Goal: Task Accomplishment & Management: Use online tool/utility

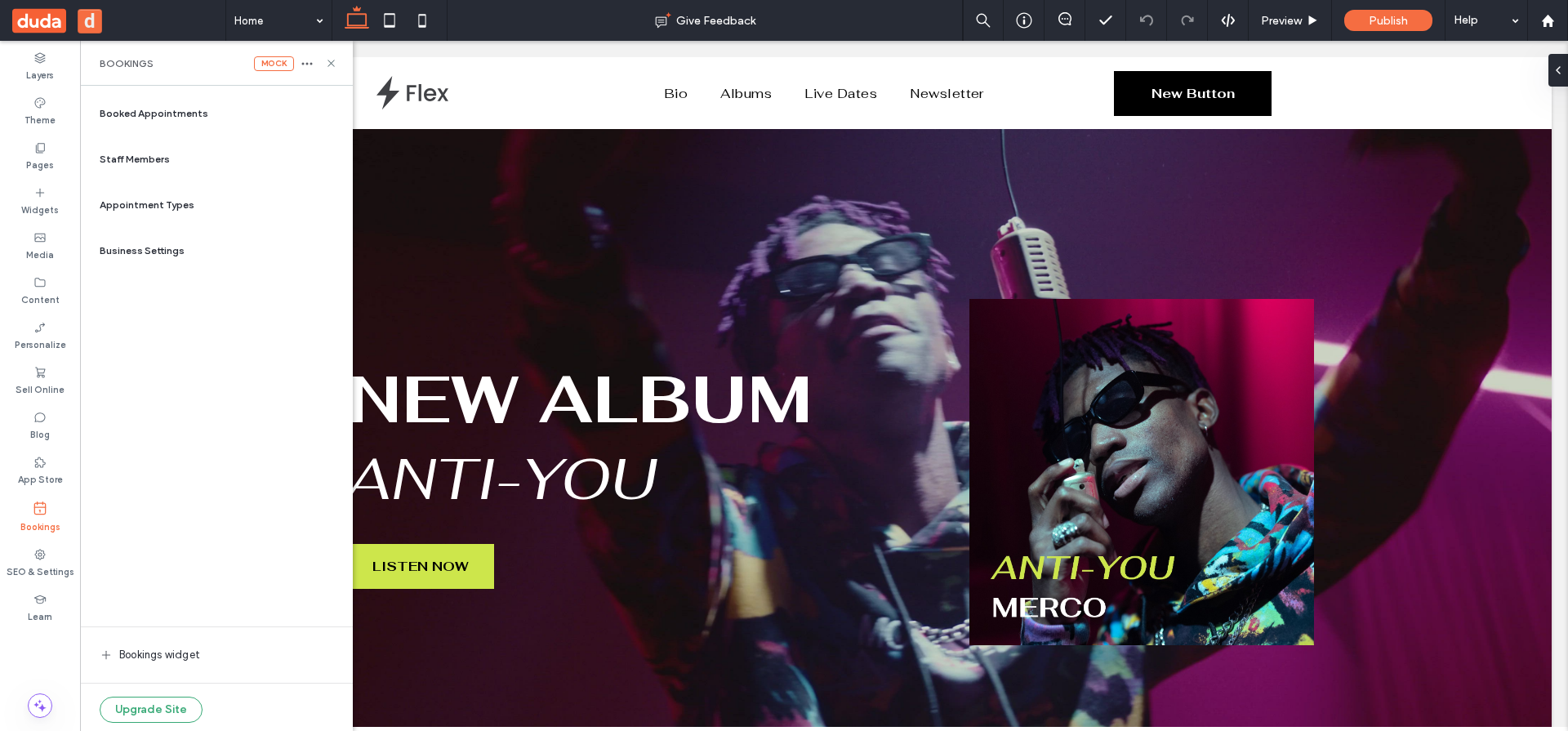
click at [187, 112] on span "Booked Appointments" at bounding box center [154, 113] width 109 height 15
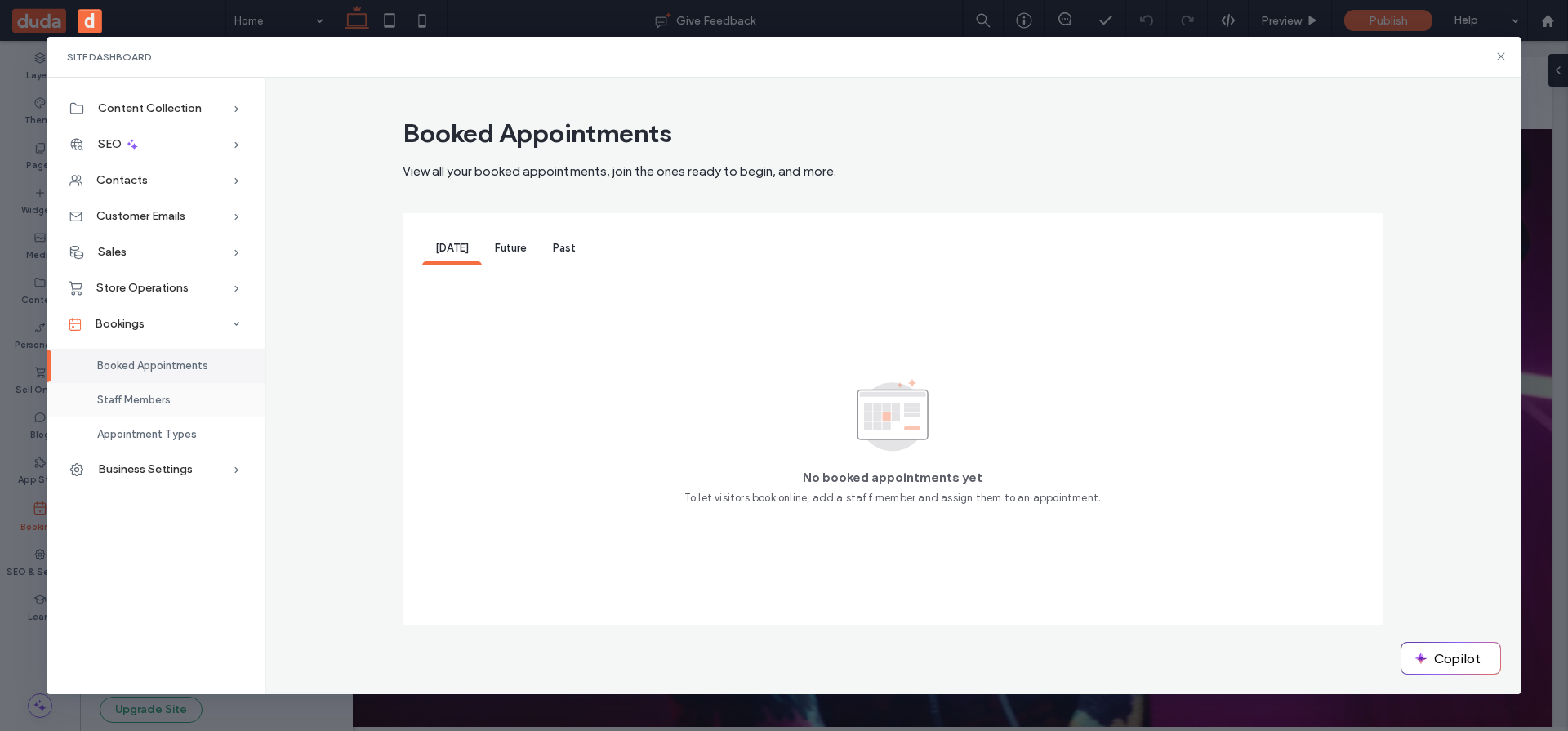
click at [182, 406] on div "Staff Members" at bounding box center [155, 399] width 217 height 34
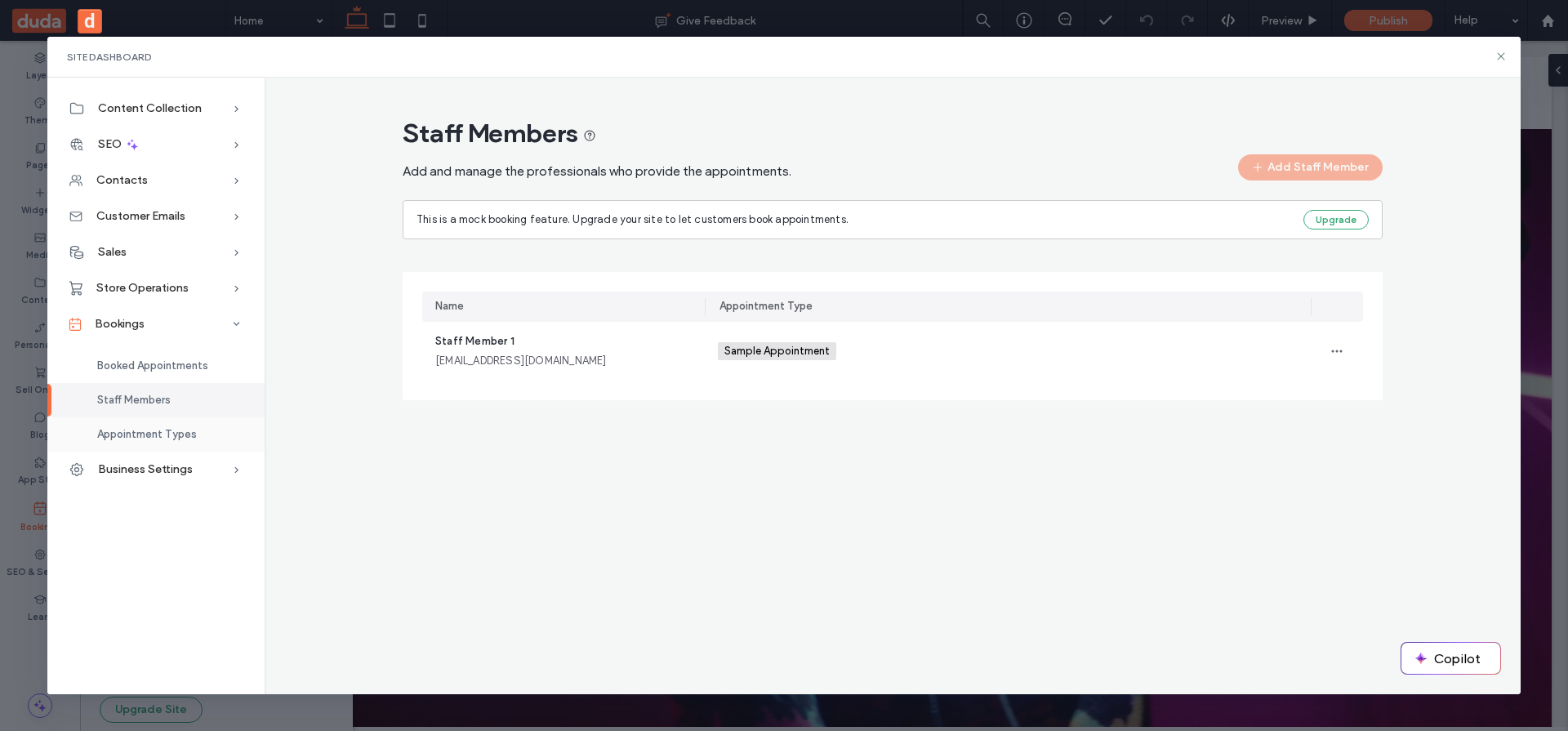
click at [184, 423] on div "Appointment Types" at bounding box center [155, 434] width 217 height 34
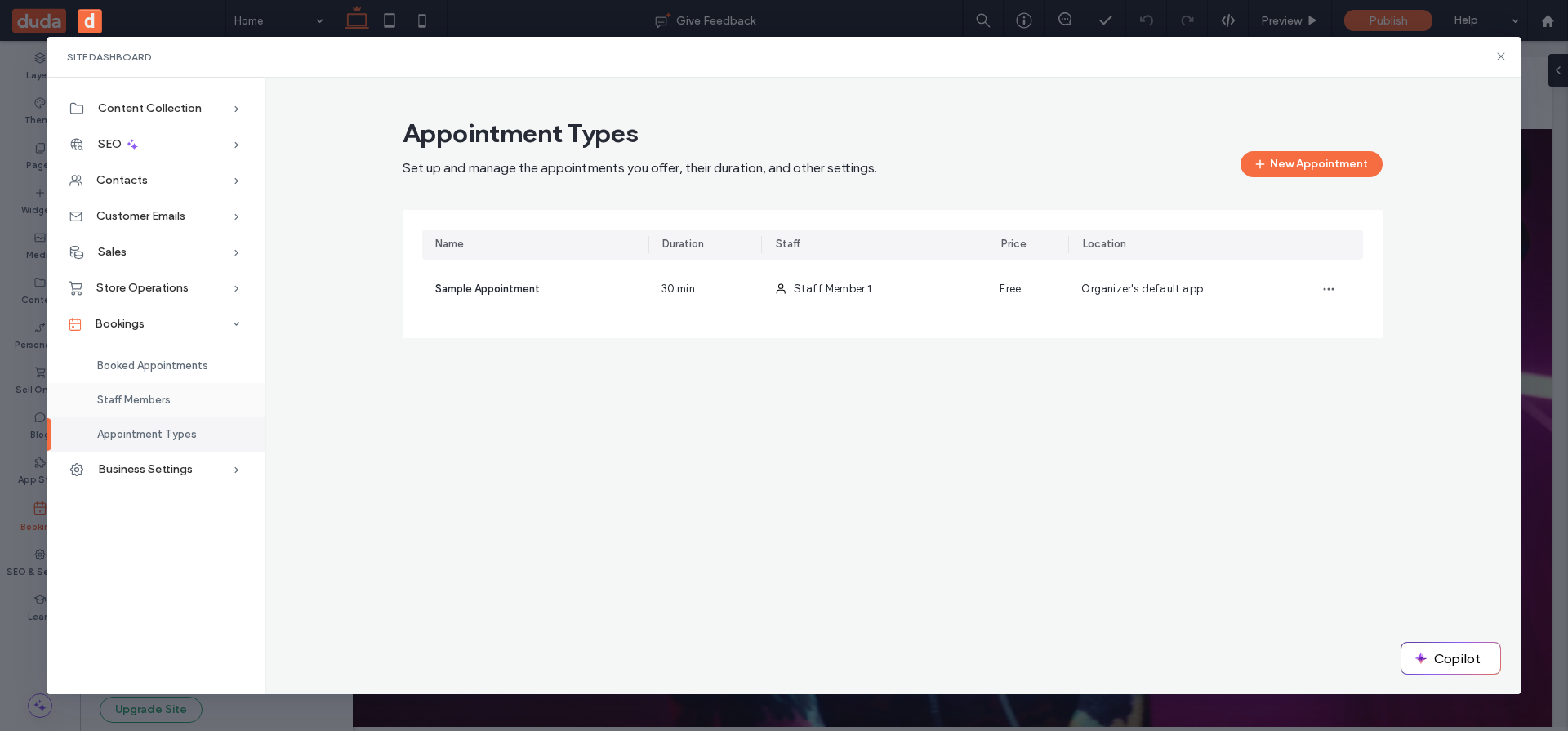
click at [160, 406] on div "Staff Members" at bounding box center [155, 399] width 217 height 34
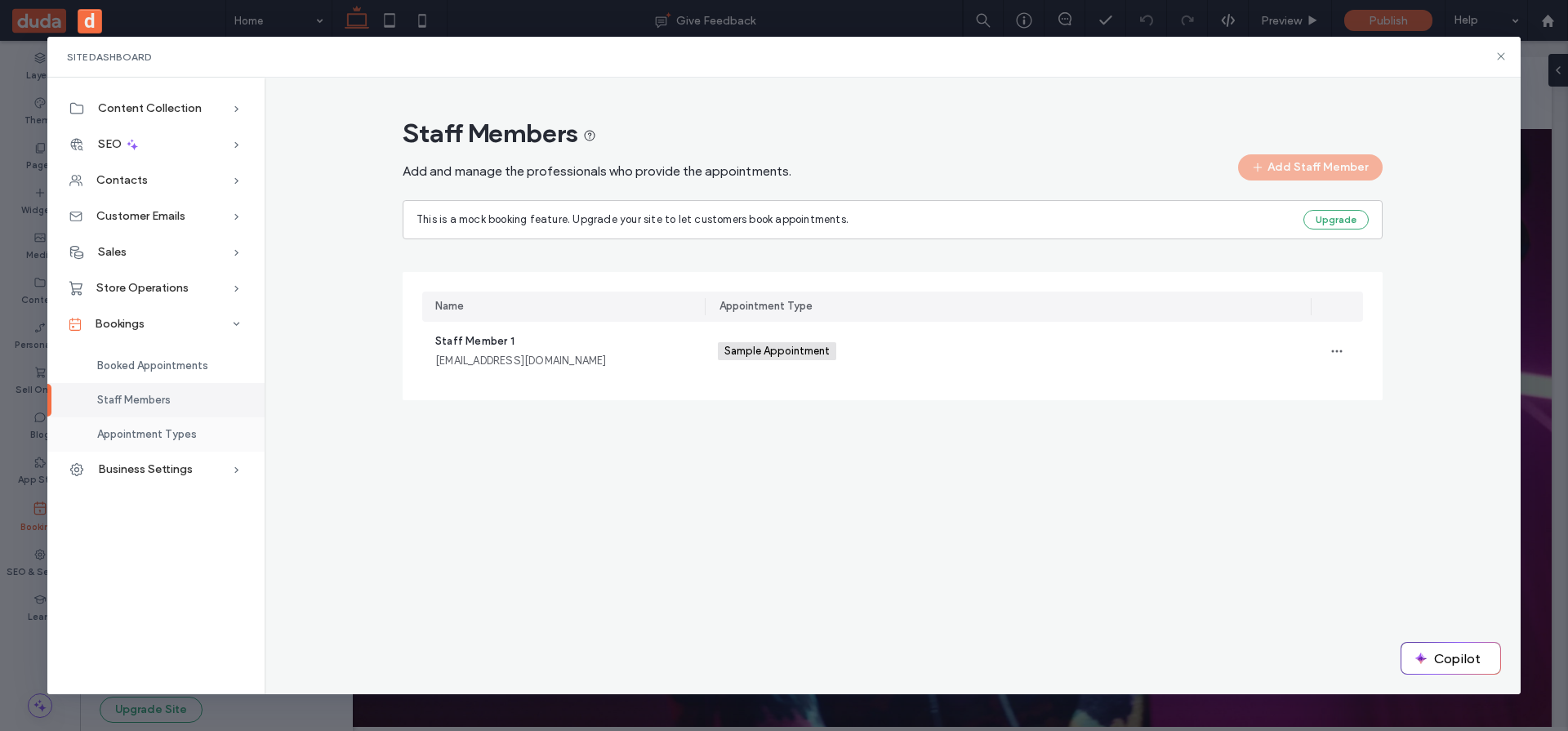
click at [168, 430] on span "Appointment Types" at bounding box center [147, 434] width 100 height 12
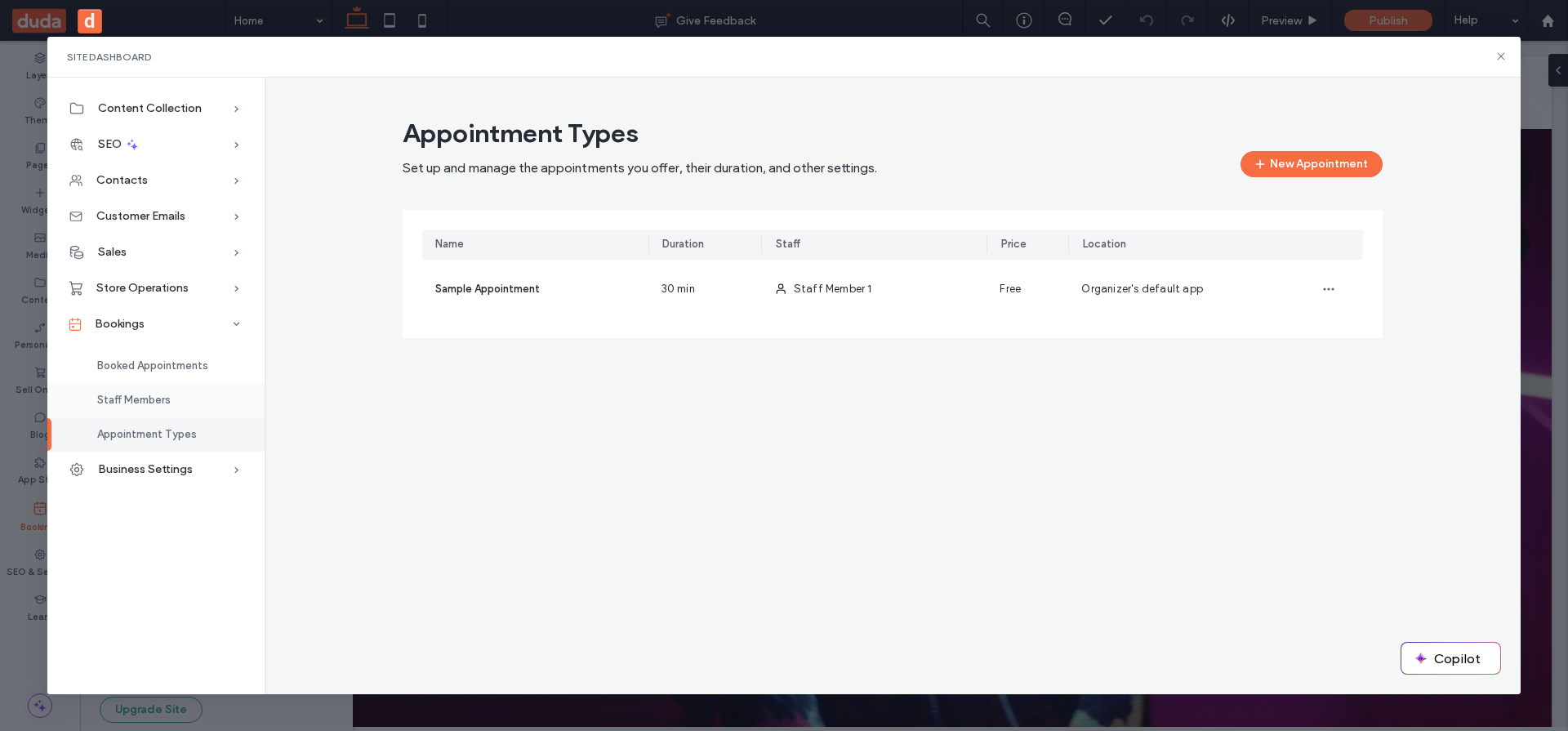
click at [168, 399] on span "Staff Members" at bounding box center [134, 399] width 74 height 12
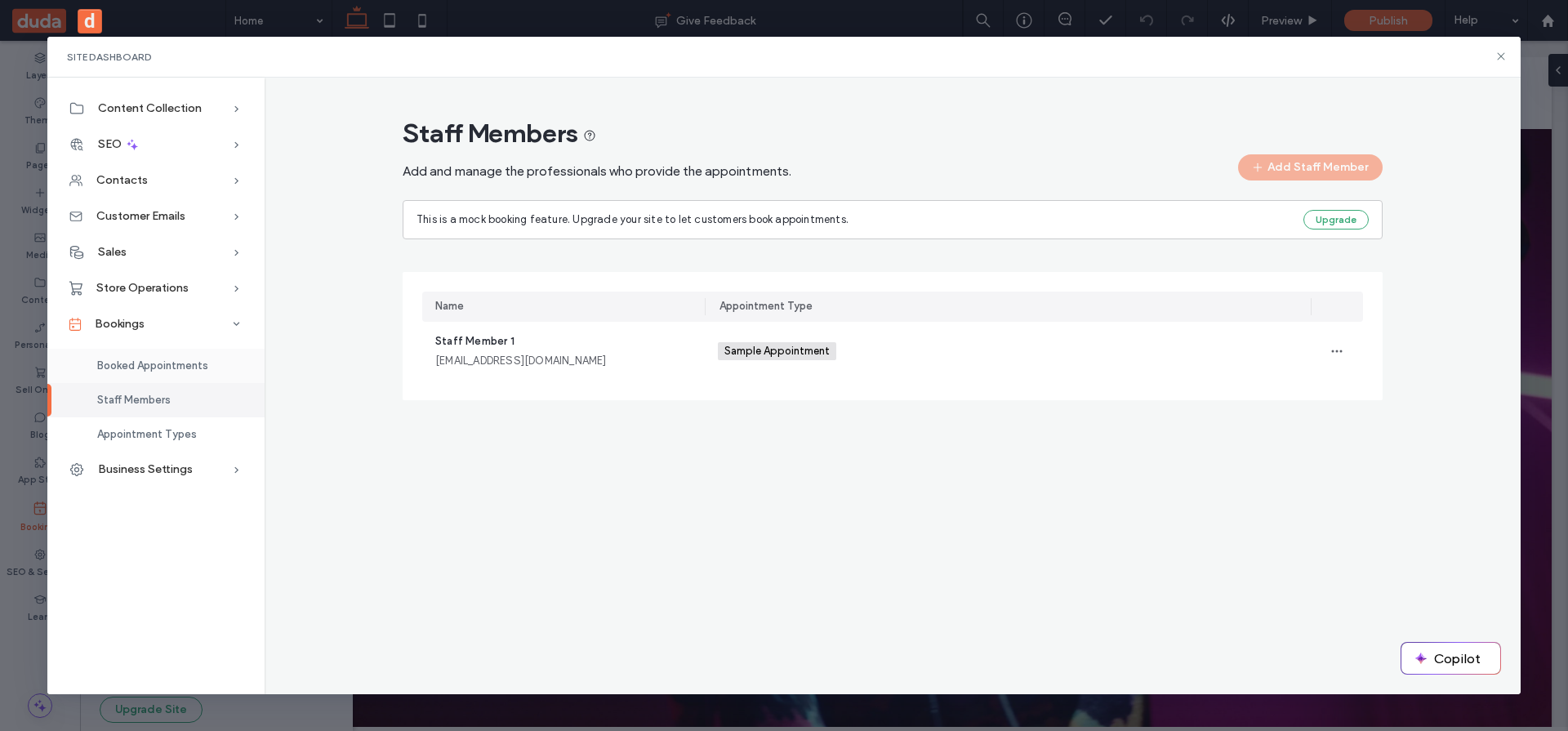
click at [165, 362] on span "Booked Appointments" at bounding box center [152, 365] width 111 height 12
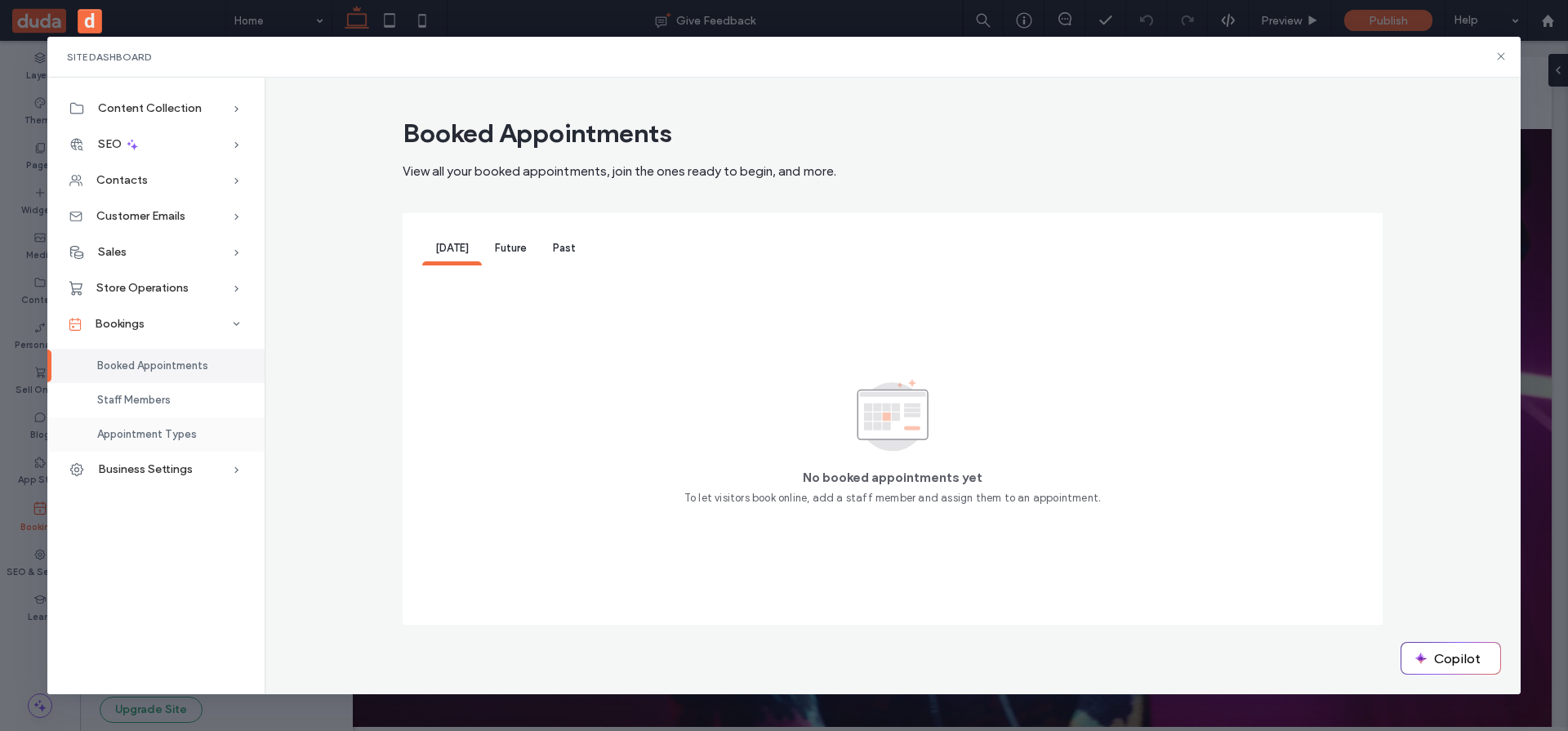
click at [178, 434] on span "Appointment Types" at bounding box center [147, 434] width 100 height 12
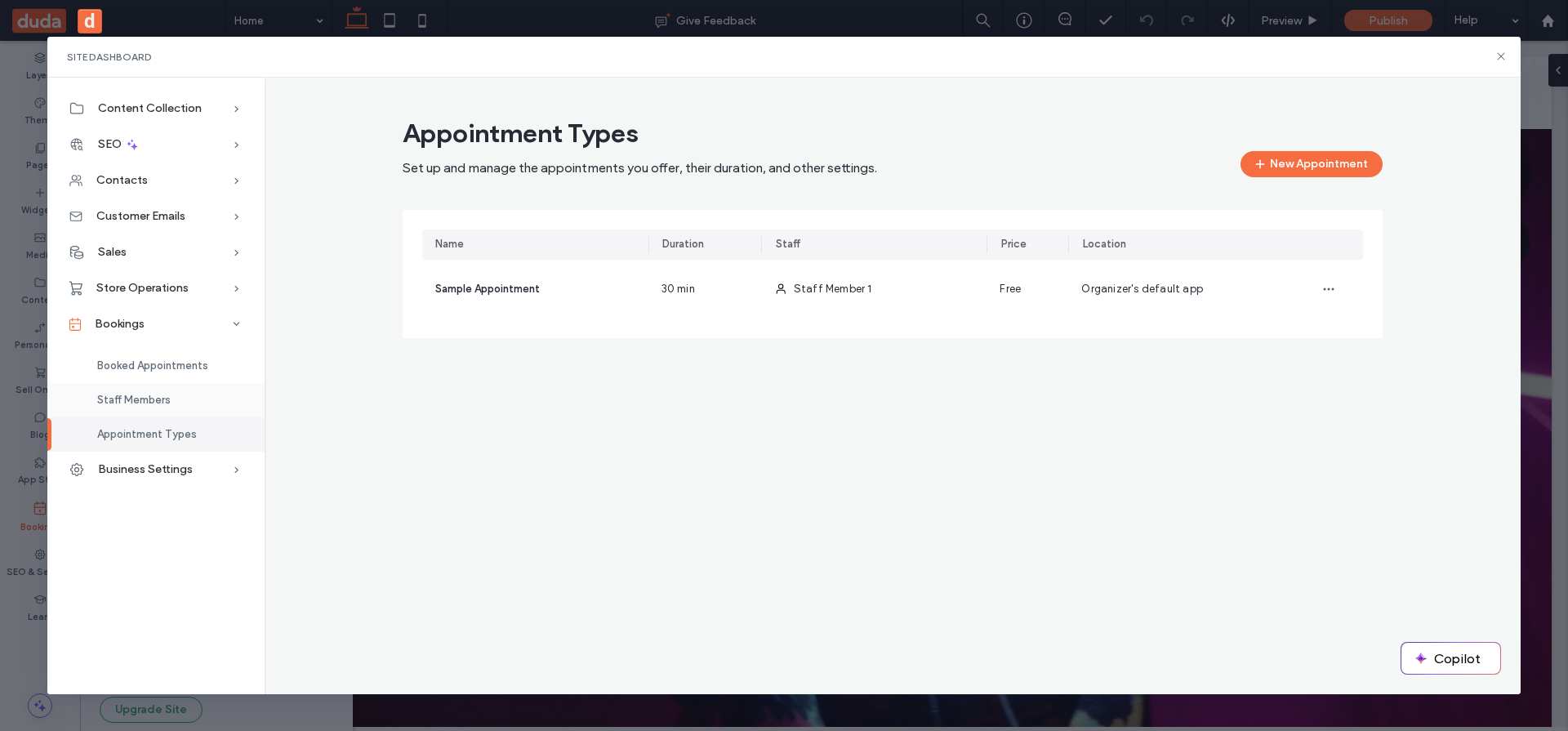
click at [167, 395] on span "Staff Members" at bounding box center [134, 399] width 74 height 12
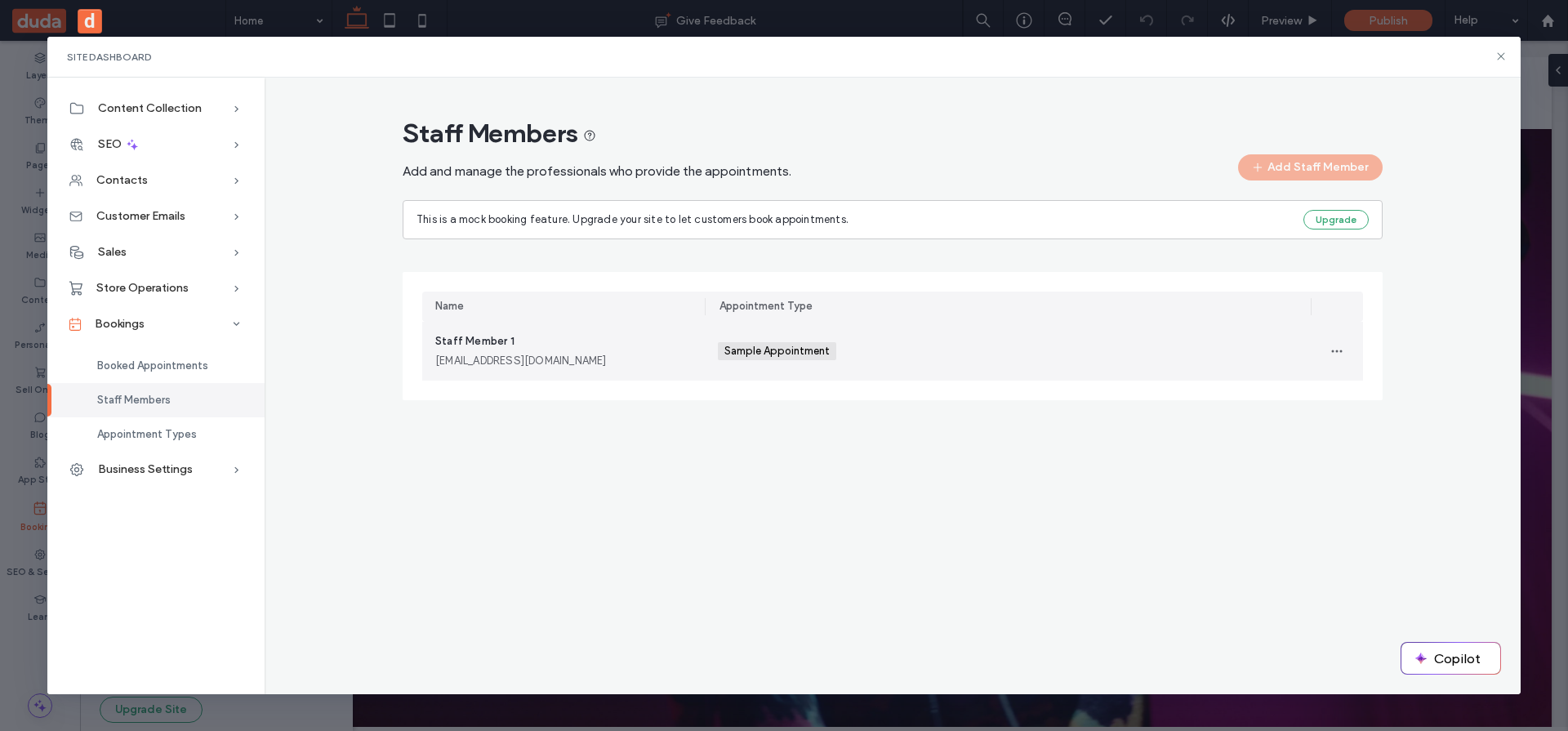
click at [968, 360] on div "Sample Appointment +0 Sample Appointment +0" at bounding box center [1007, 351] width 580 height 59
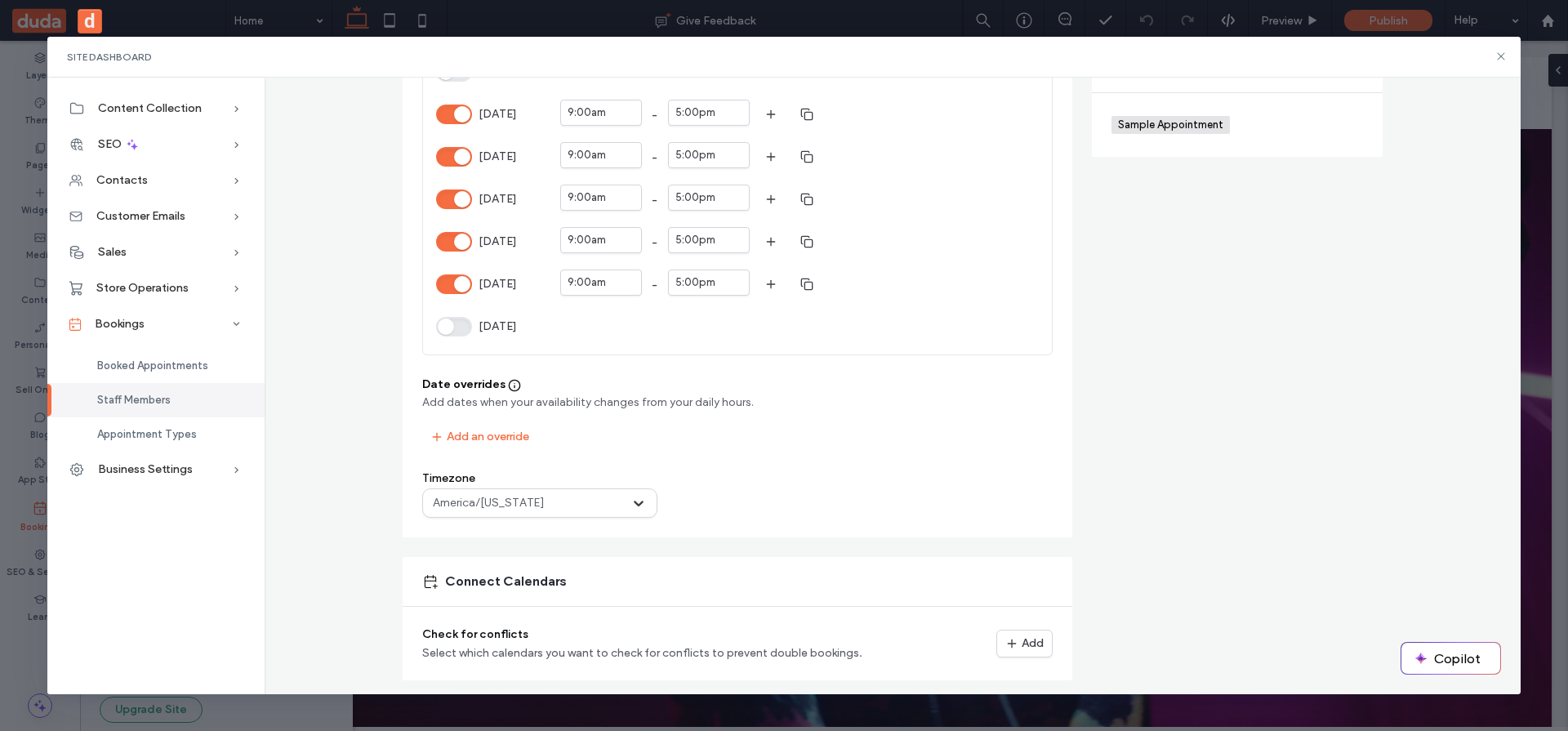
scroll to position [459, 0]
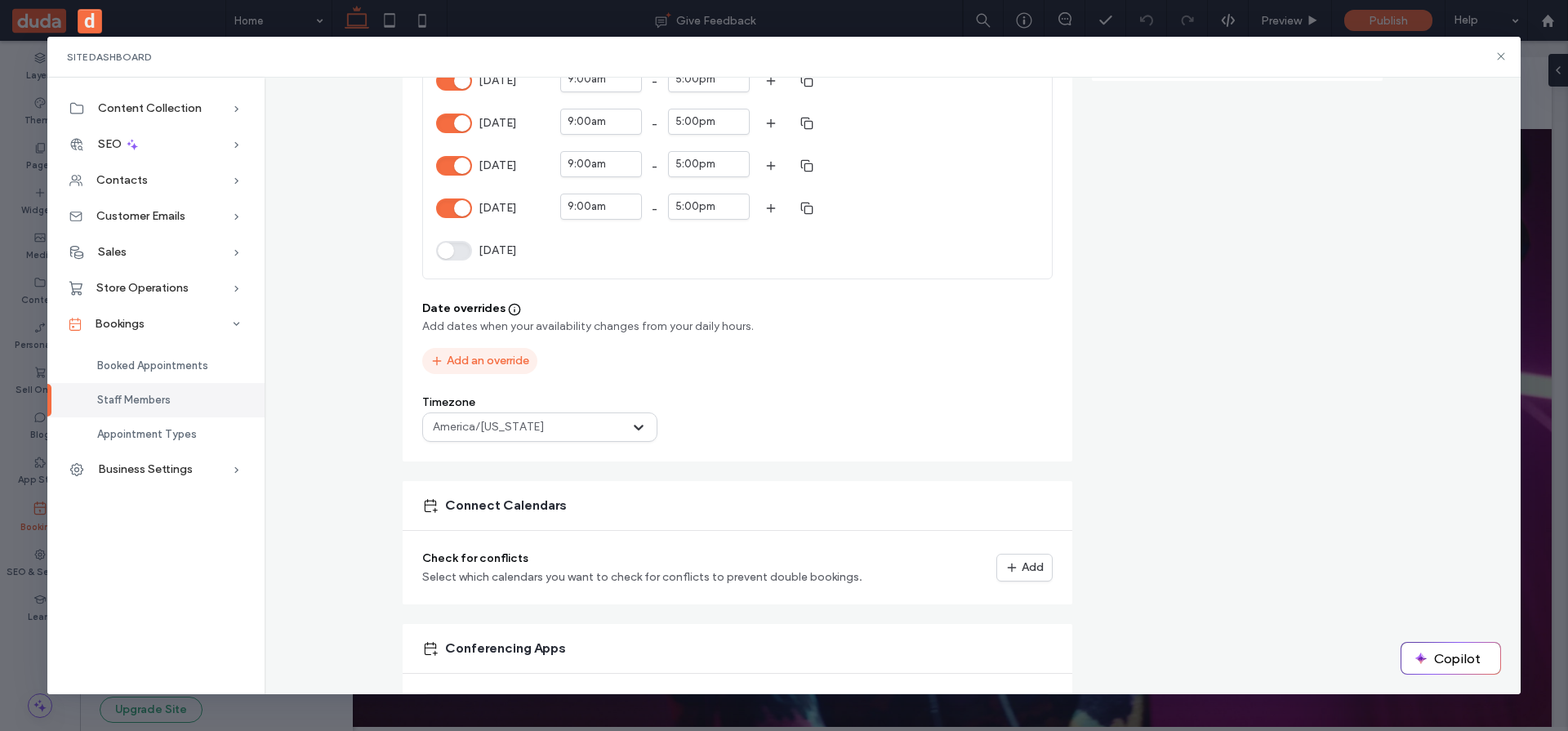
click at [505, 354] on button "Add an override" at bounding box center [479, 360] width 115 height 26
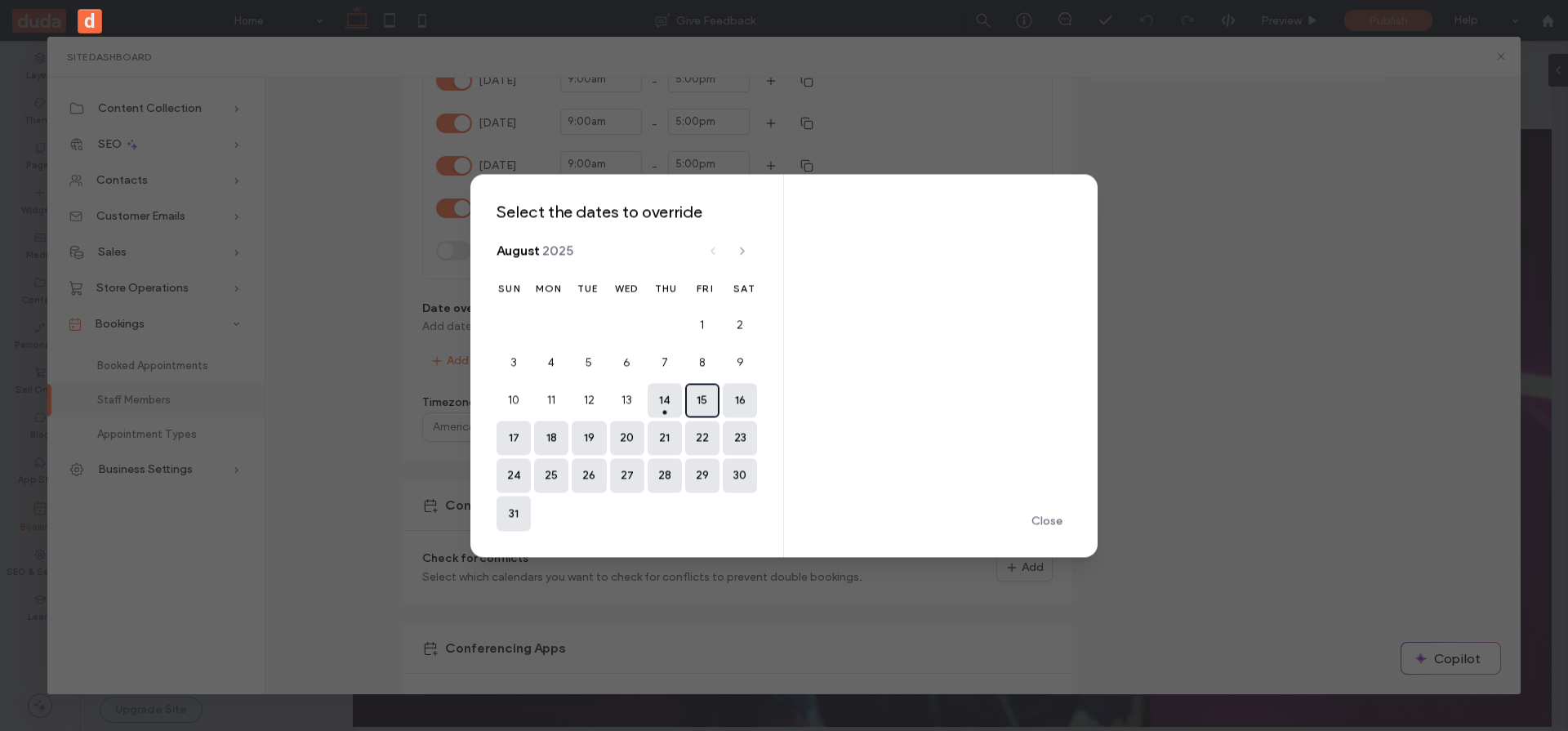
click at [706, 406] on button "15" at bounding box center [702, 399] width 34 height 34
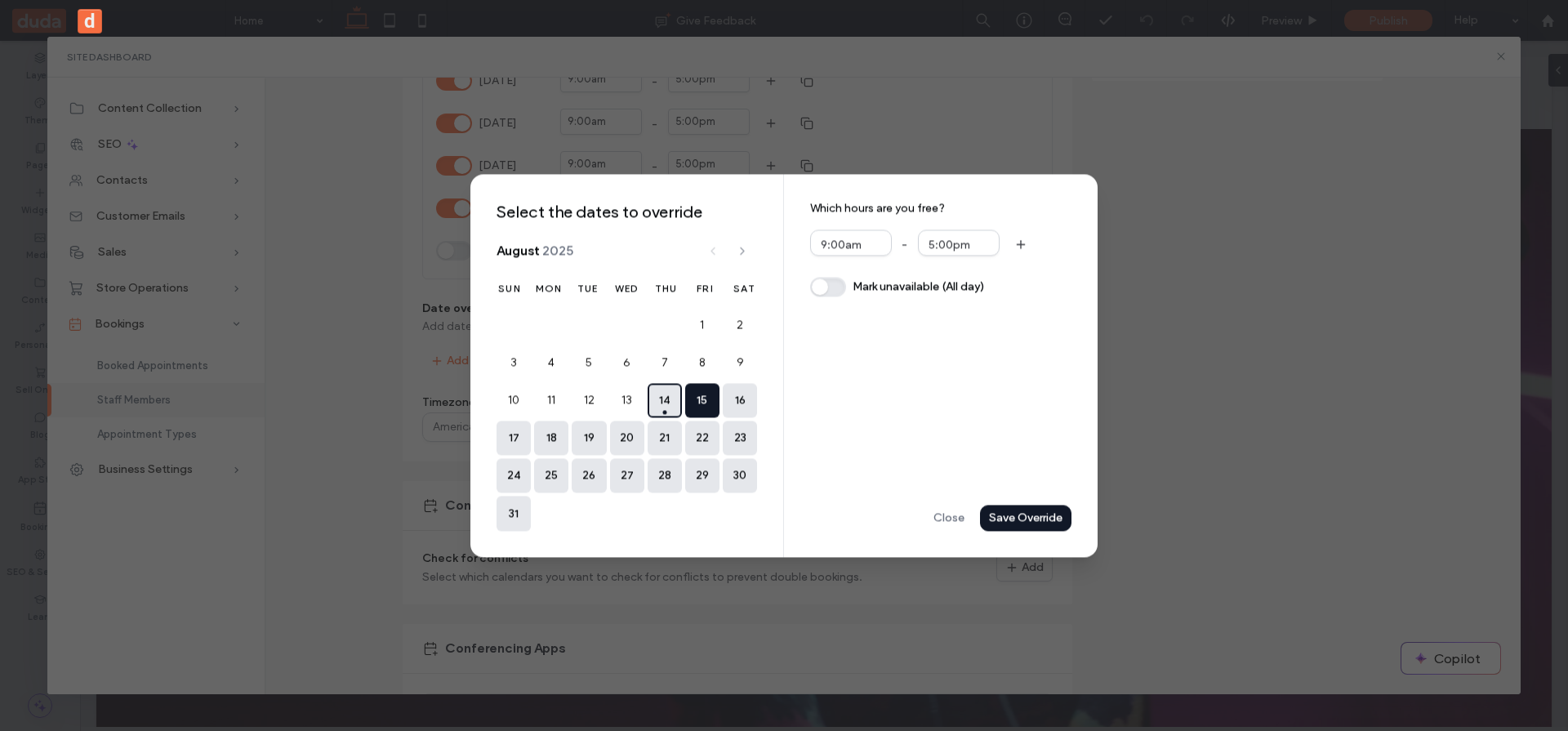
click at [667, 393] on button "14 today" at bounding box center [665, 399] width 34 height 34
click at [825, 287] on button "button" at bounding box center [828, 287] width 36 height 20
click at [916, 240] on p "Unavailable all day" at bounding box center [941, 245] width 261 height 31
click at [0, 0] on div "Save Override" at bounding box center [0, 0] width 0 height 0
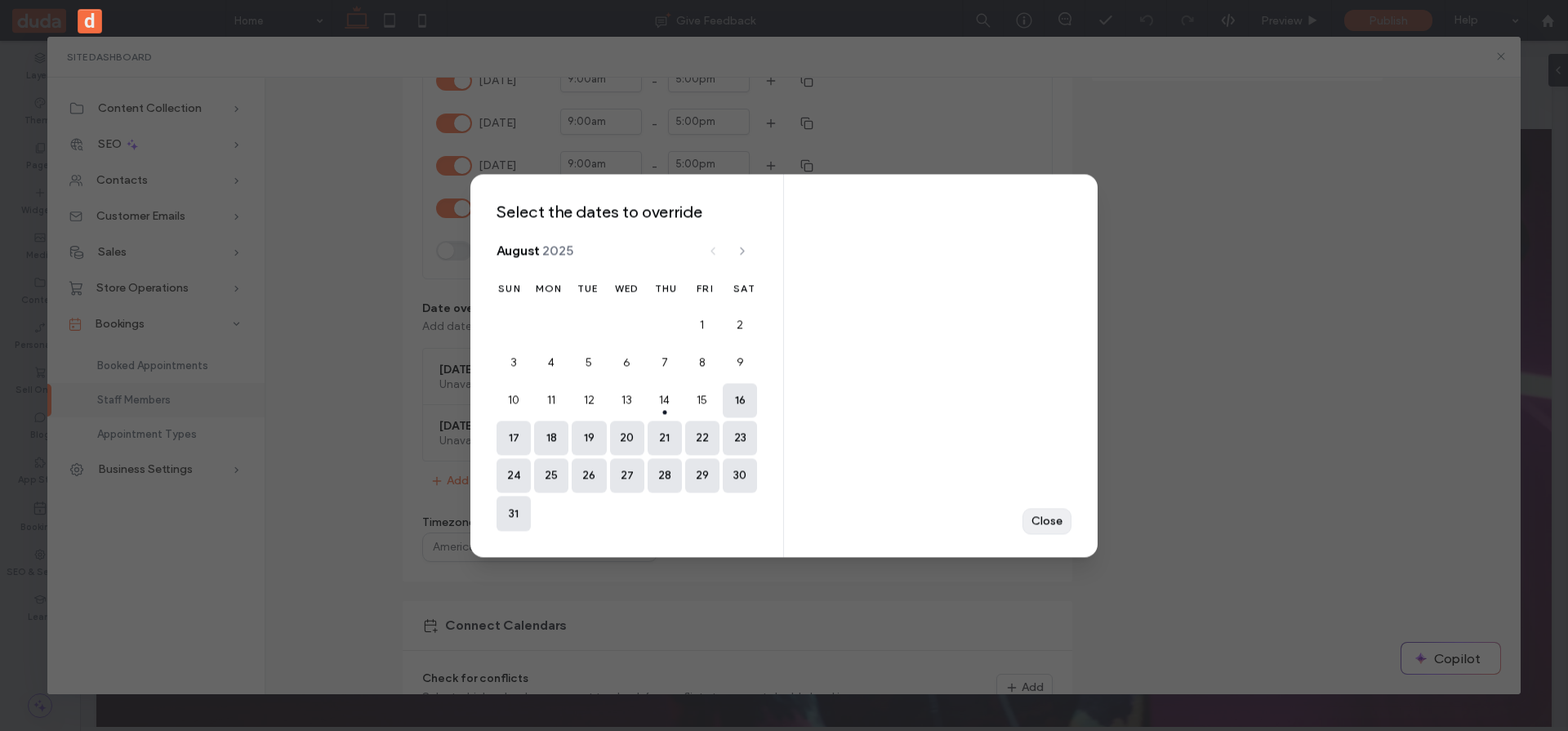
click at [0, 0] on div "Close" at bounding box center [0, 0] width 0 height 0
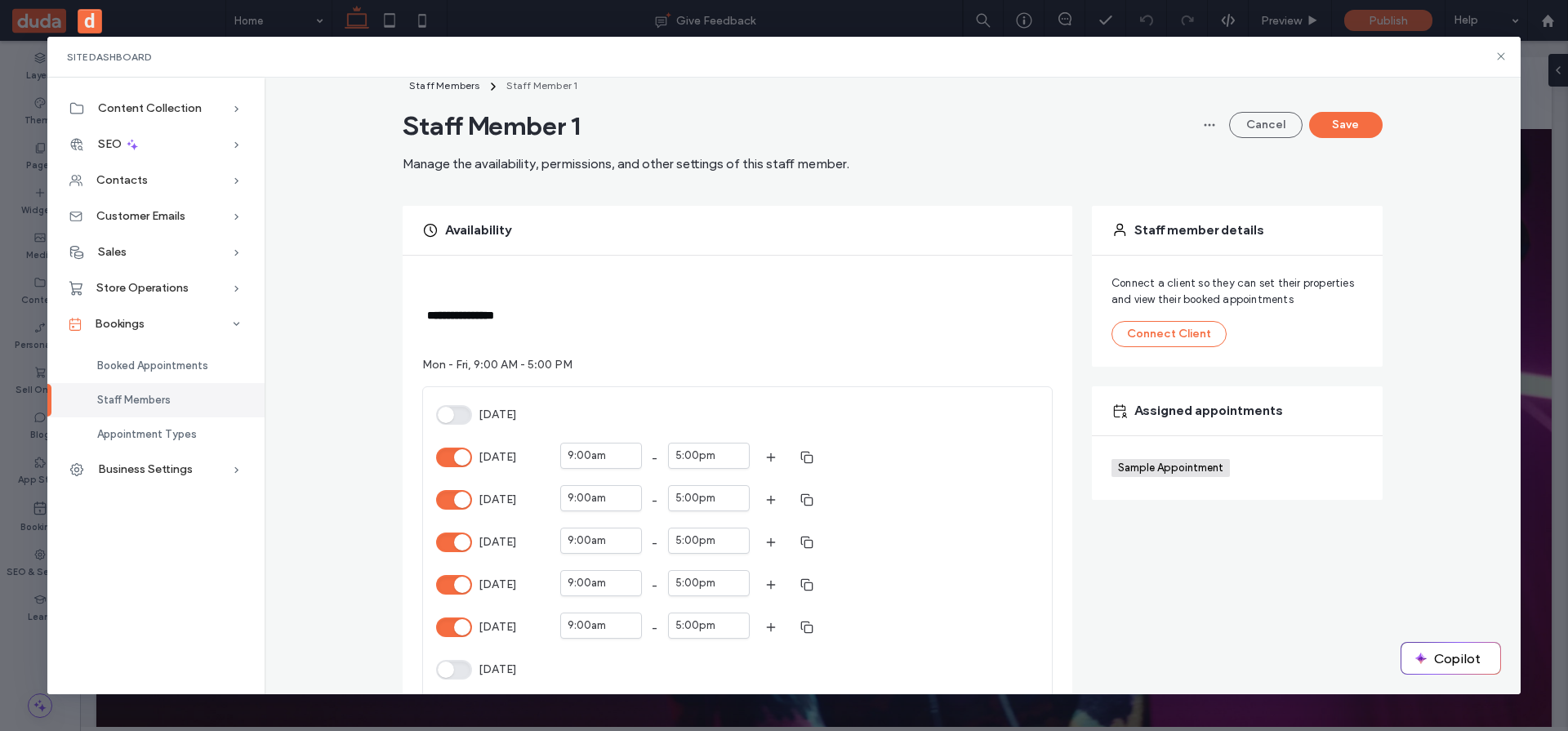
scroll to position [0, 0]
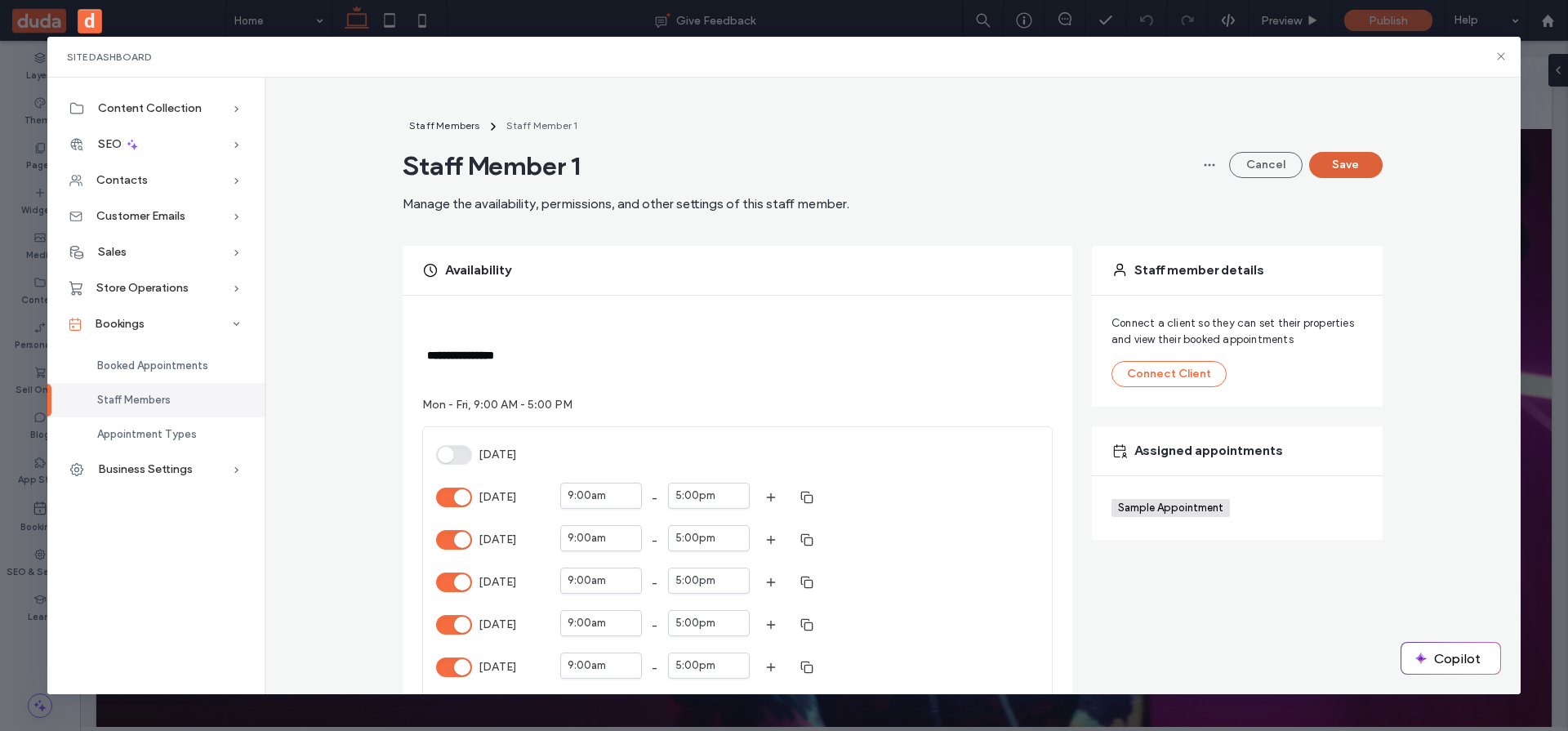
click at [1342, 162] on button "Save" at bounding box center [1346, 165] width 74 height 26
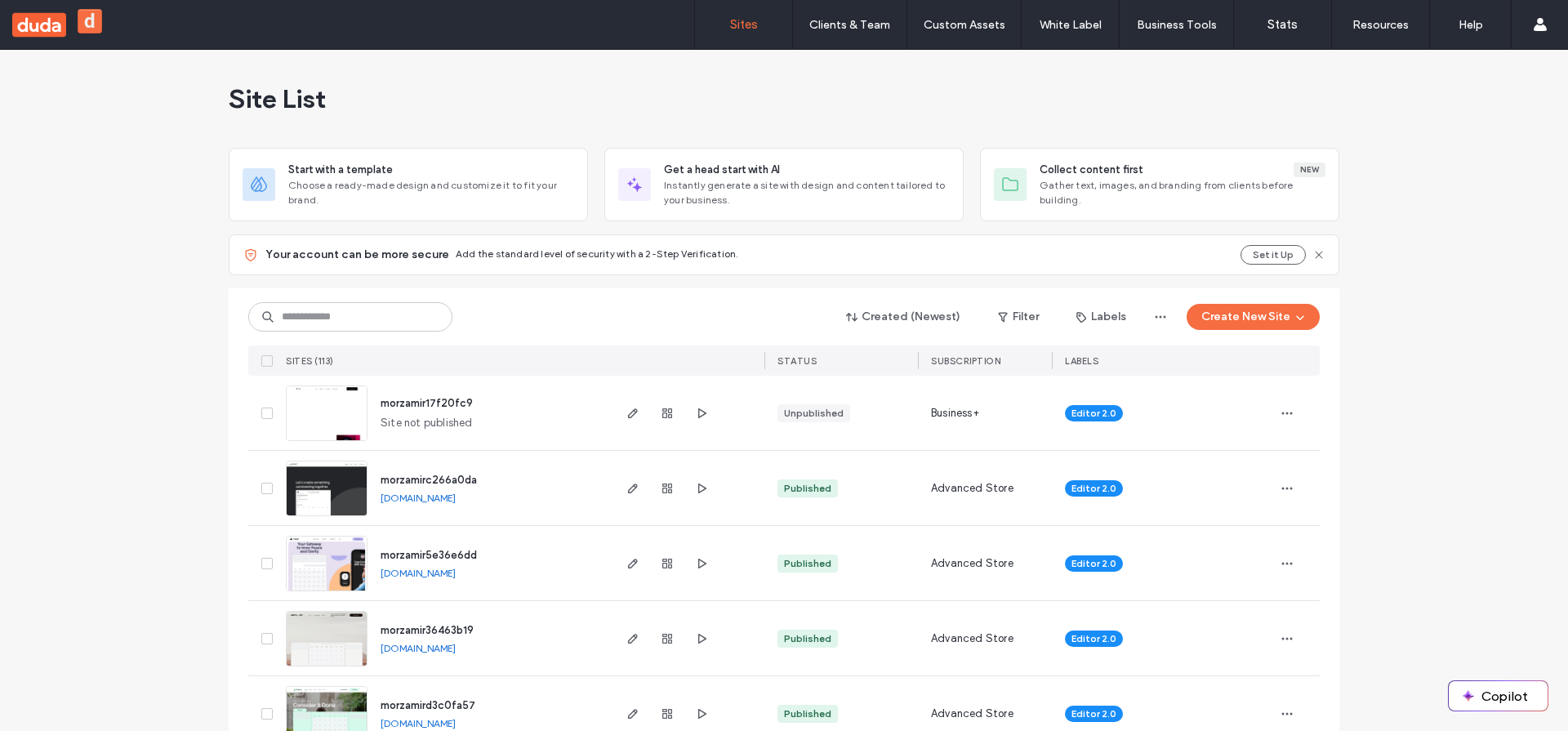
click at [392, 404] on span "morzamir17f20fc9" at bounding box center [427, 402] width 92 height 12
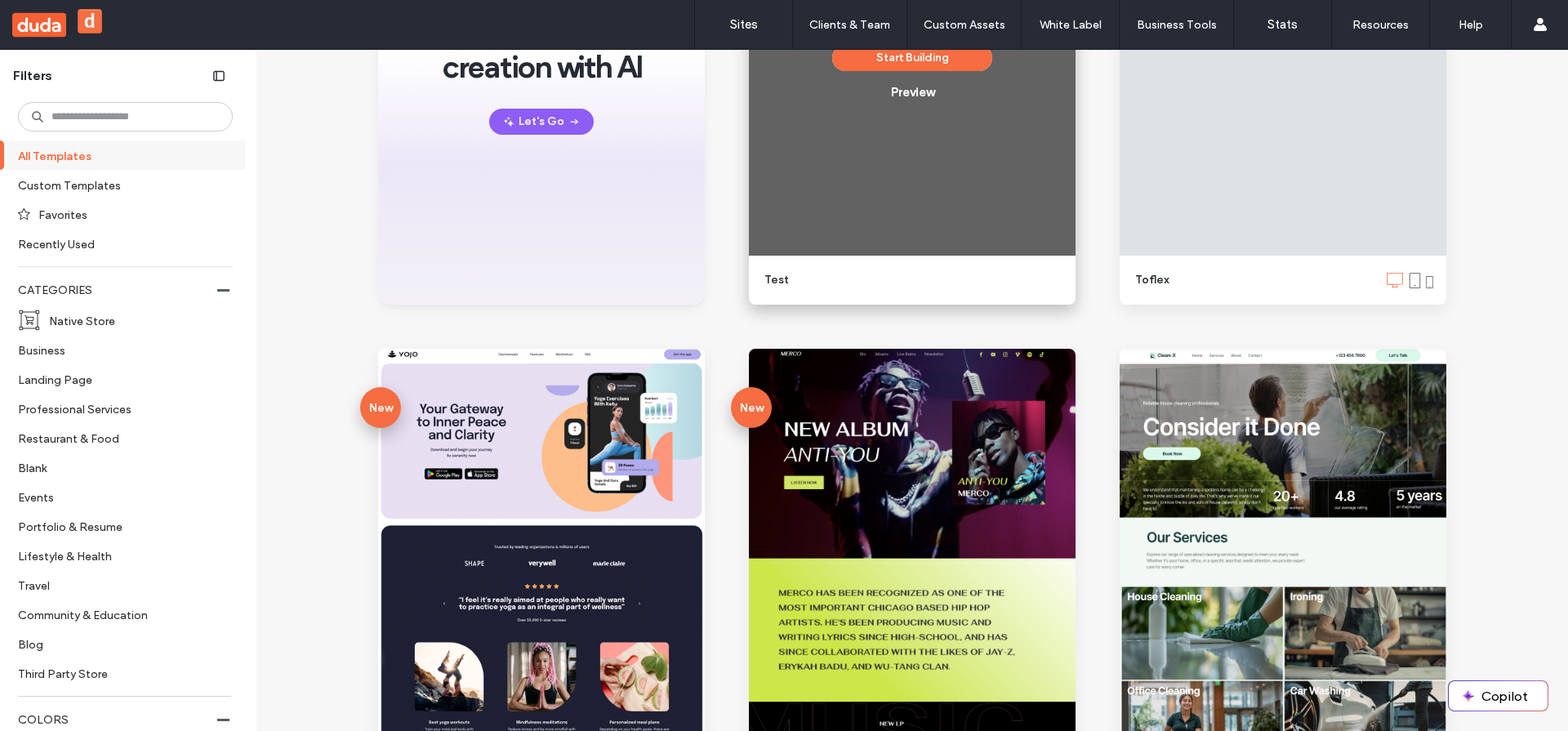
scroll to position [459, 0]
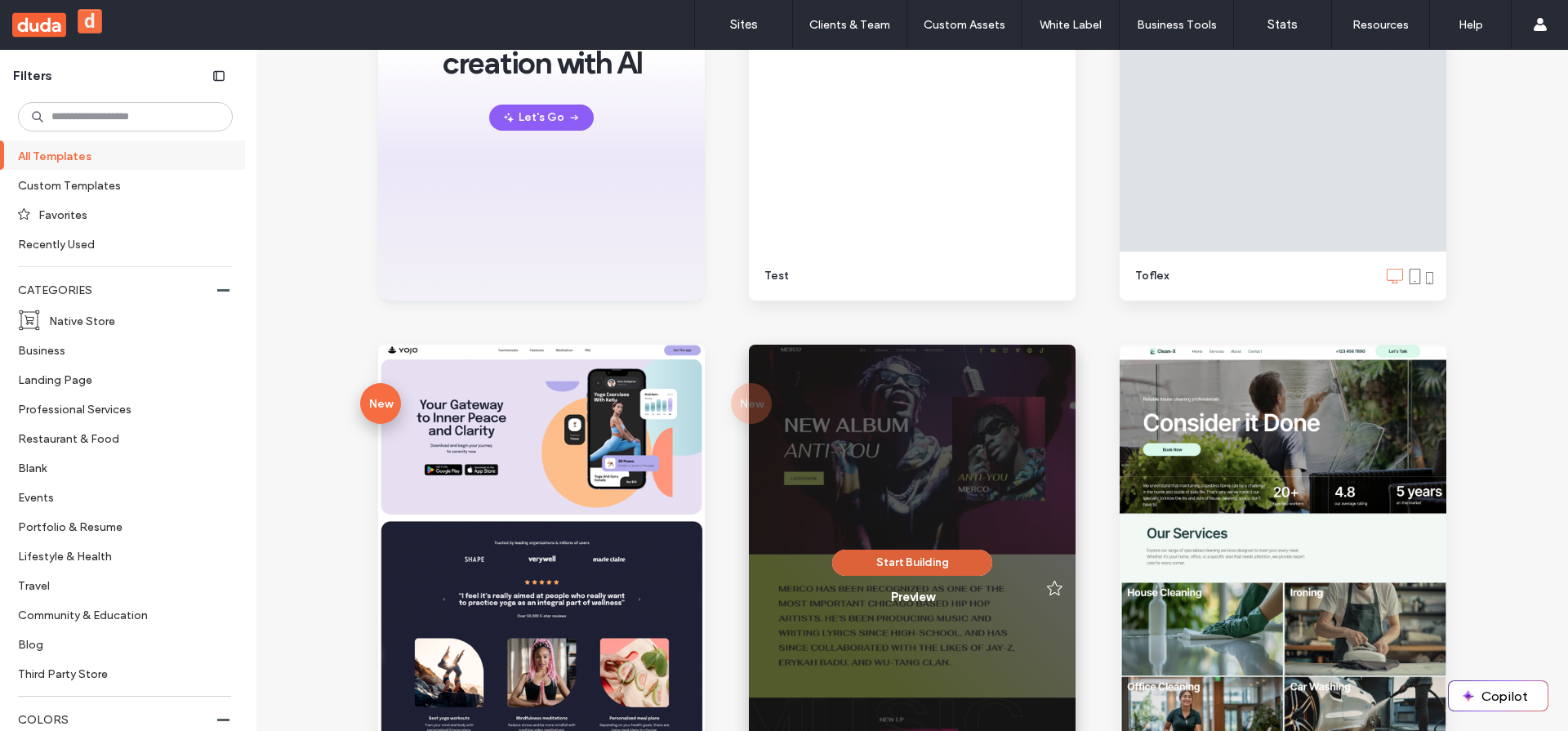
click at [886, 561] on button "Start Building" at bounding box center [912, 562] width 160 height 26
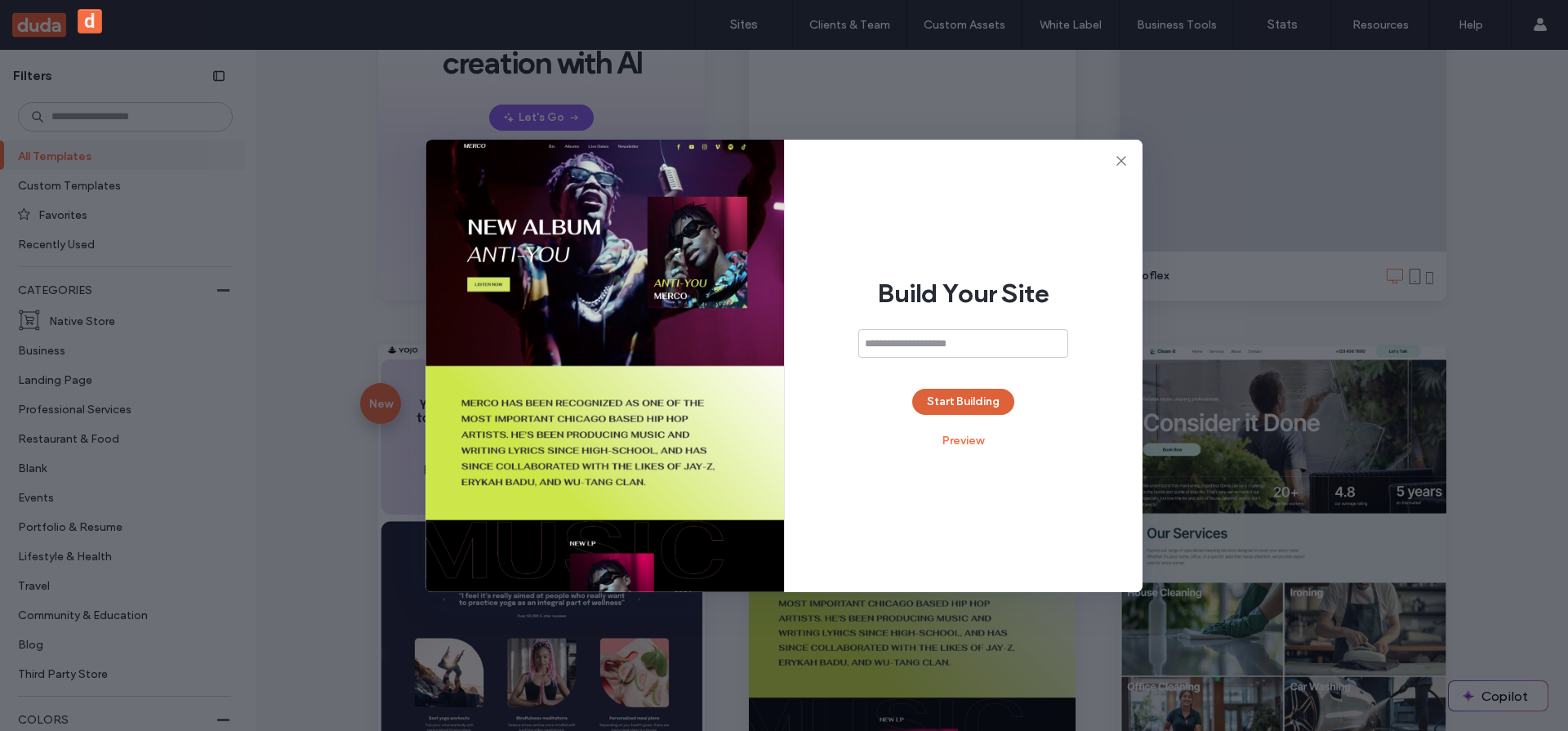
click at [984, 395] on button "Start Building" at bounding box center [963, 401] width 102 height 26
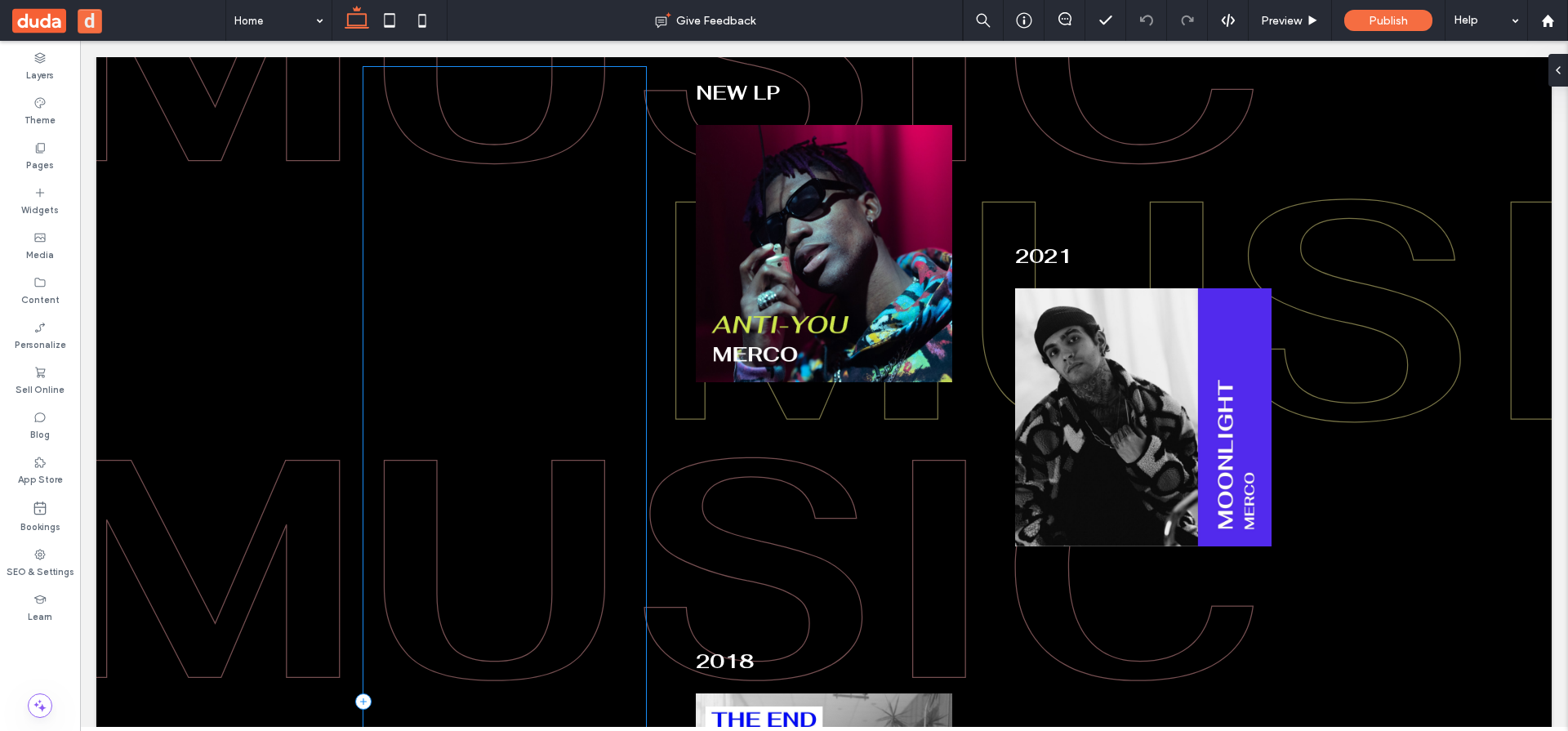
scroll to position [1402, 0]
click at [397, 366] on div at bounding box center [505, 700] width 283 height 1269
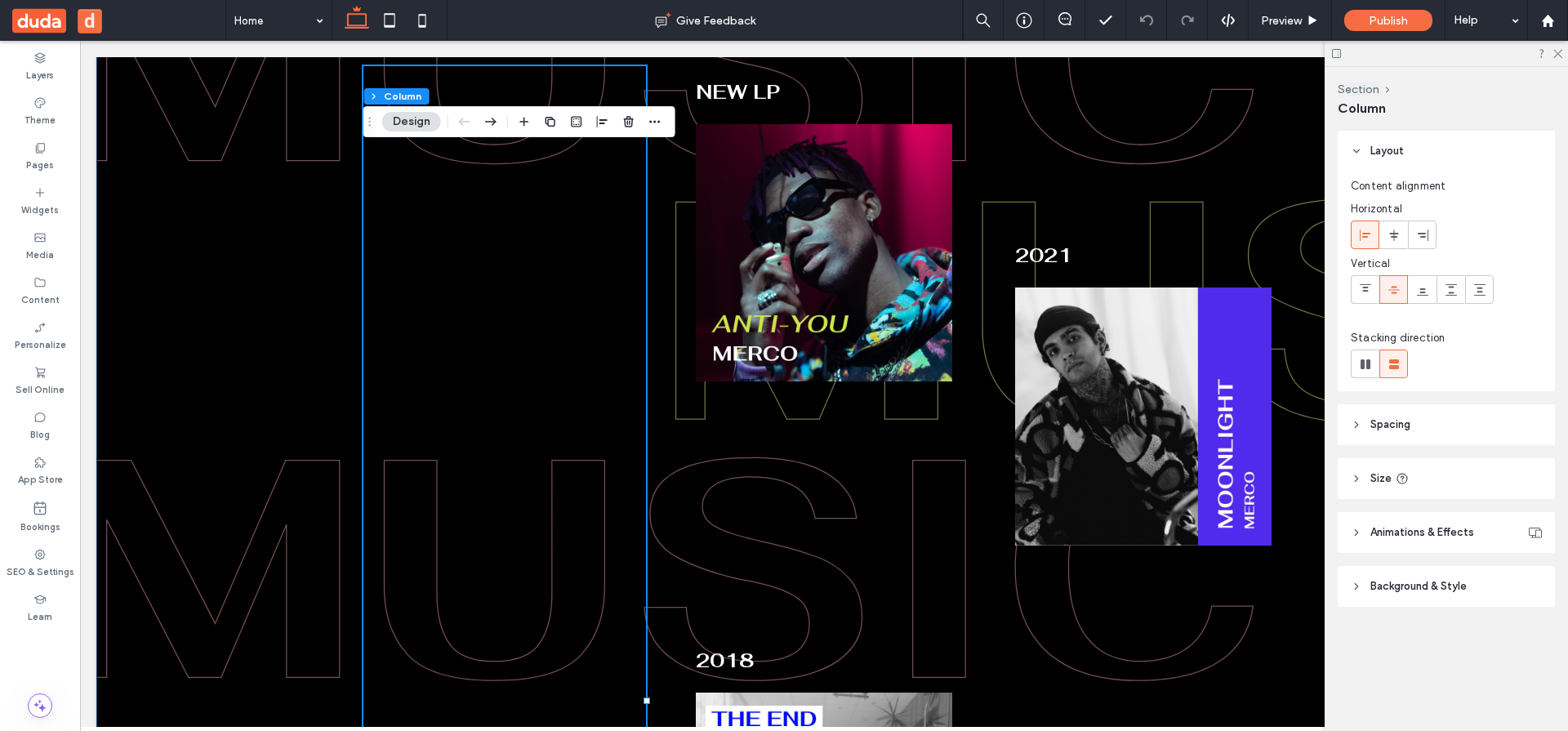
click at [271, 349] on div "NEW LP 2018 2021 2016" at bounding box center [824, 700] width 1456 height 1384
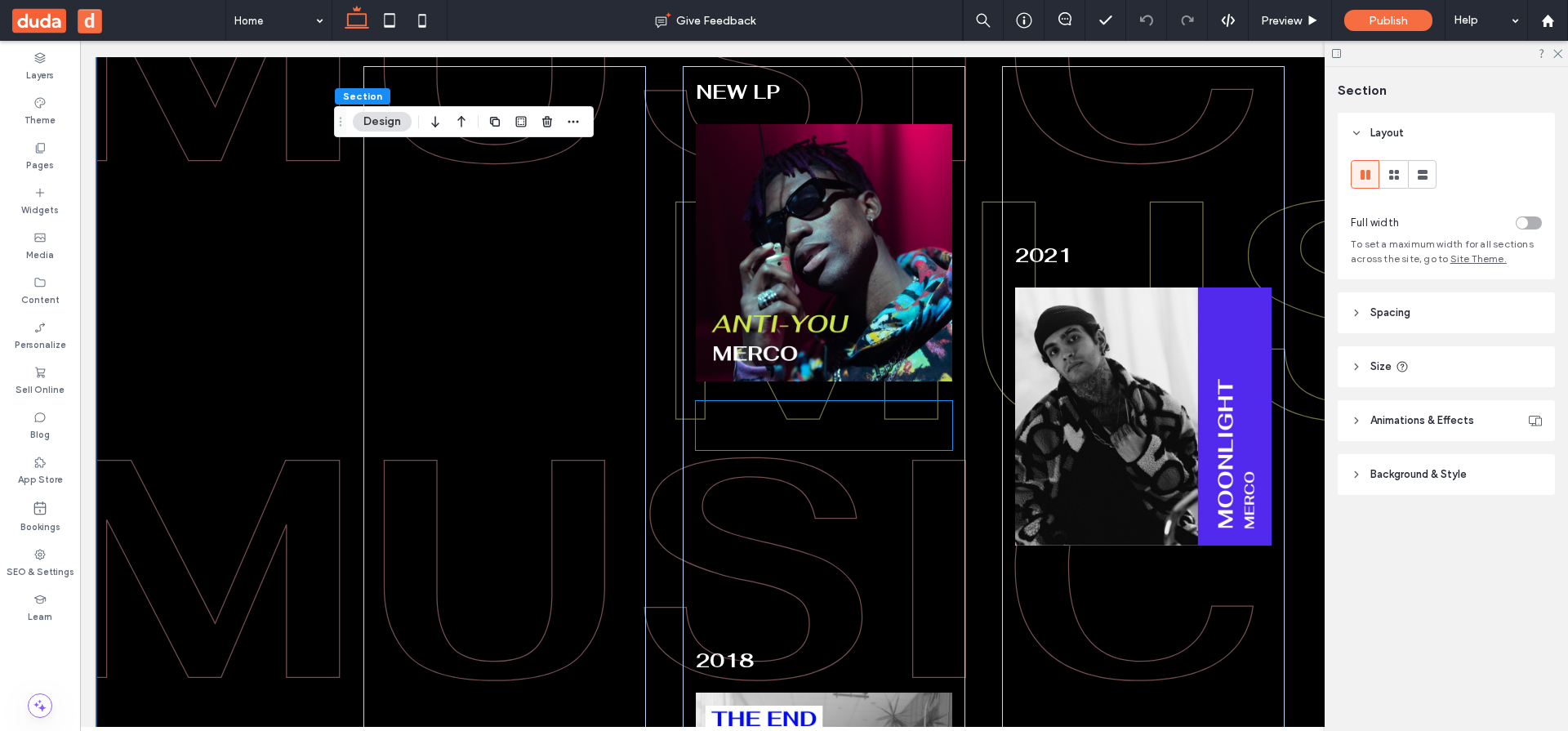
click at [793, 401] on div at bounding box center [824, 426] width 256 height 49
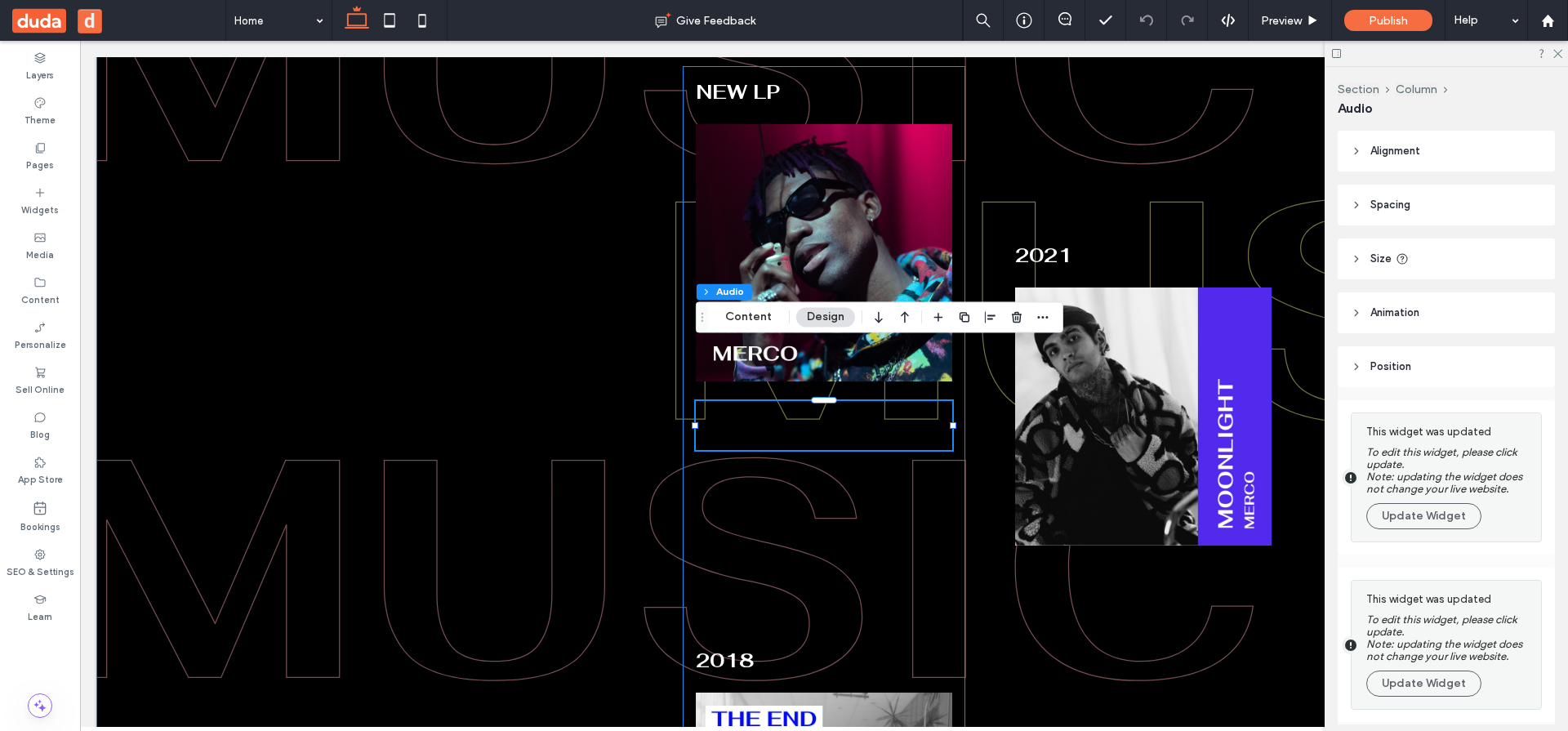
click at [686, 312] on div "NEW LP 2018" at bounding box center [825, 700] width 283 height 1269
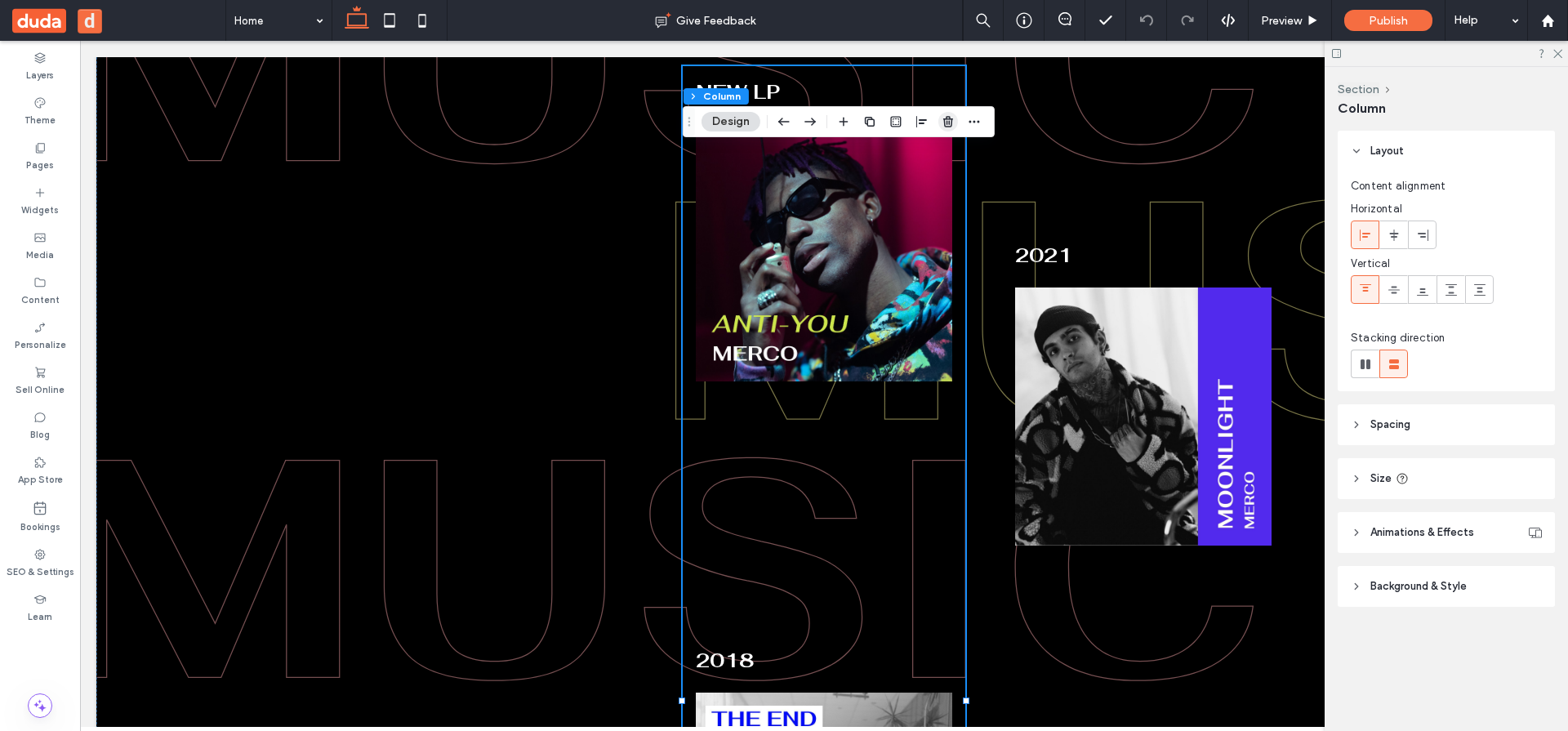
click at [943, 127] on icon "button" at bounding box center [947, 121] width 13 height 13
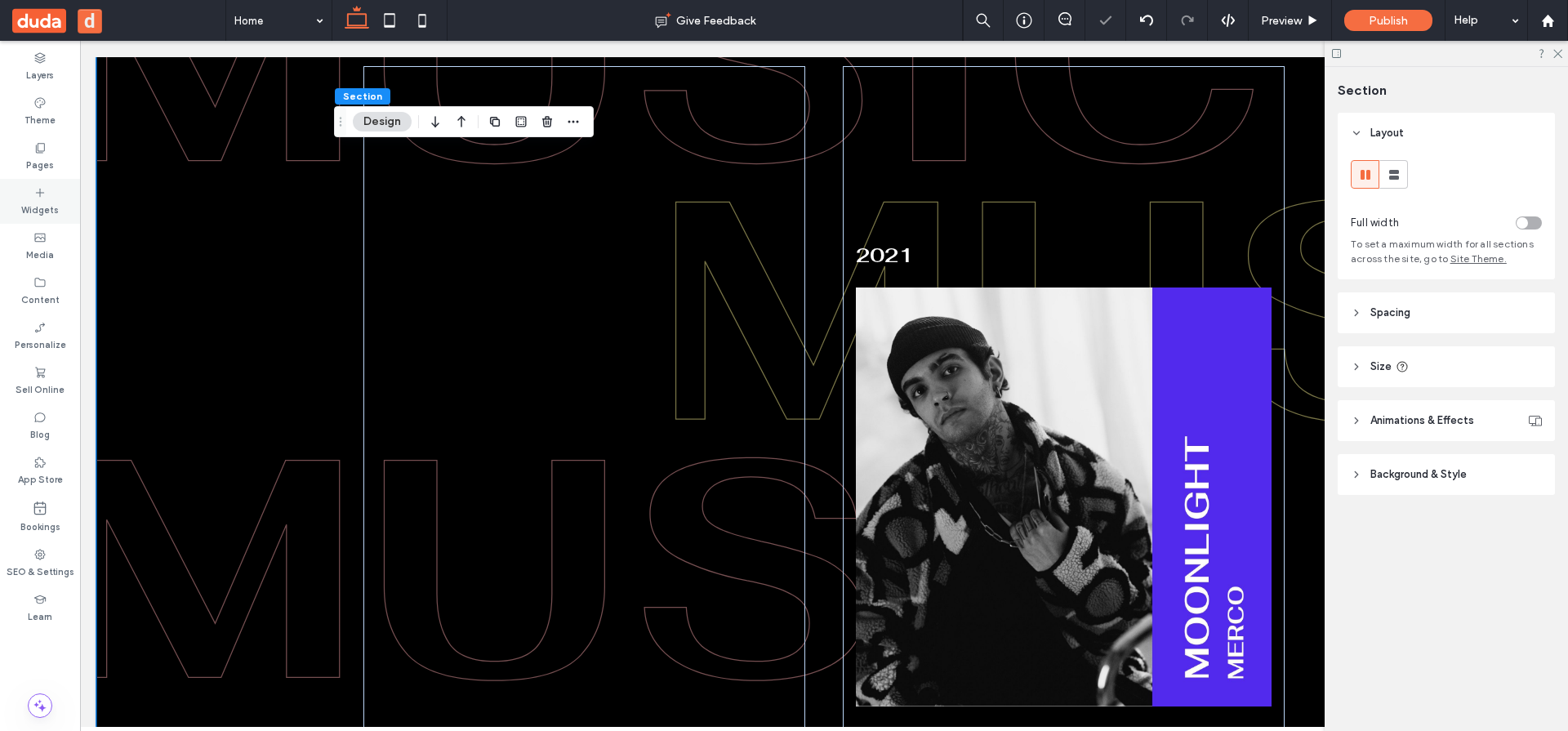
click at [33, 216] on label "Widgets" at bounding box center [40, 208] width 37 height 18
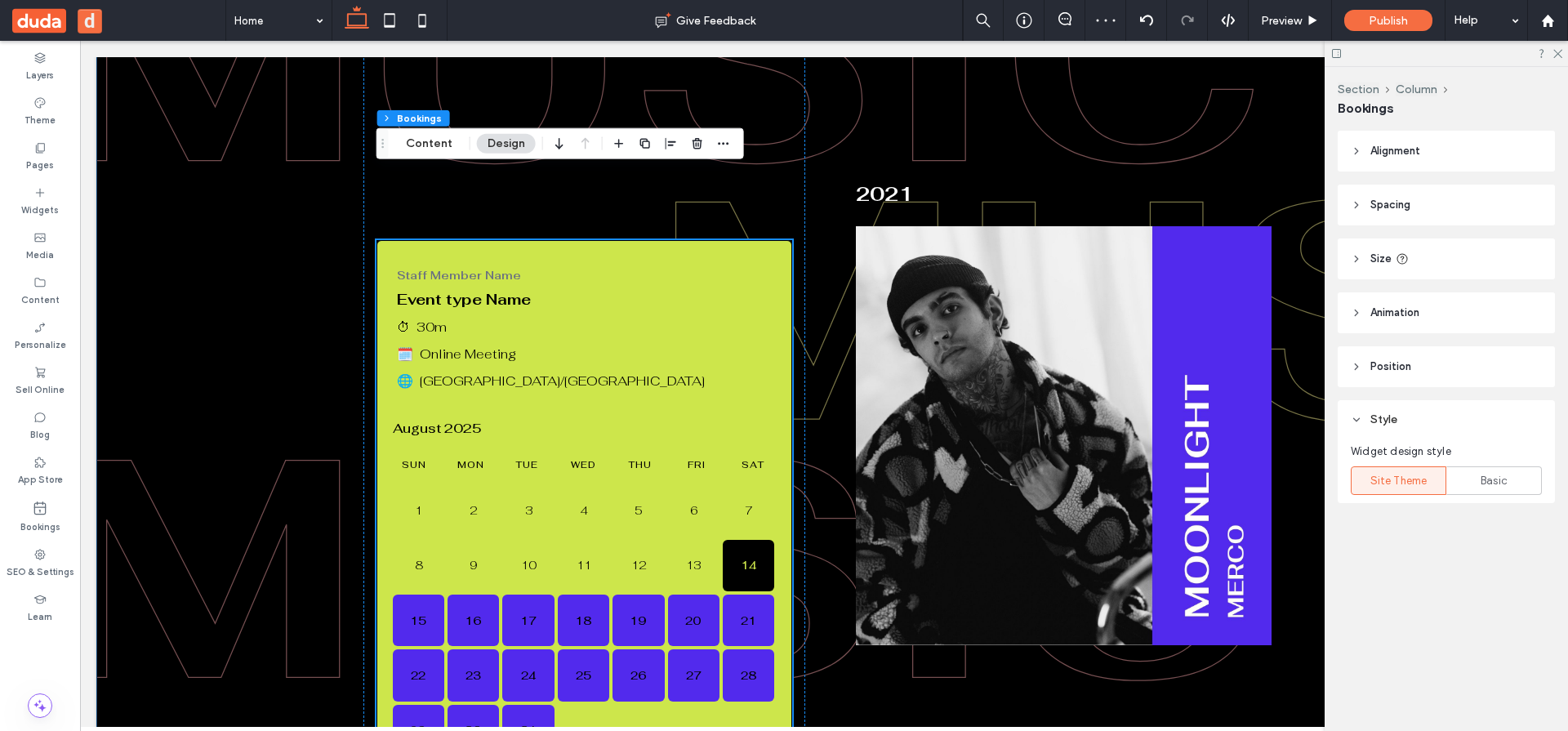
scroll to position [1462, 0]
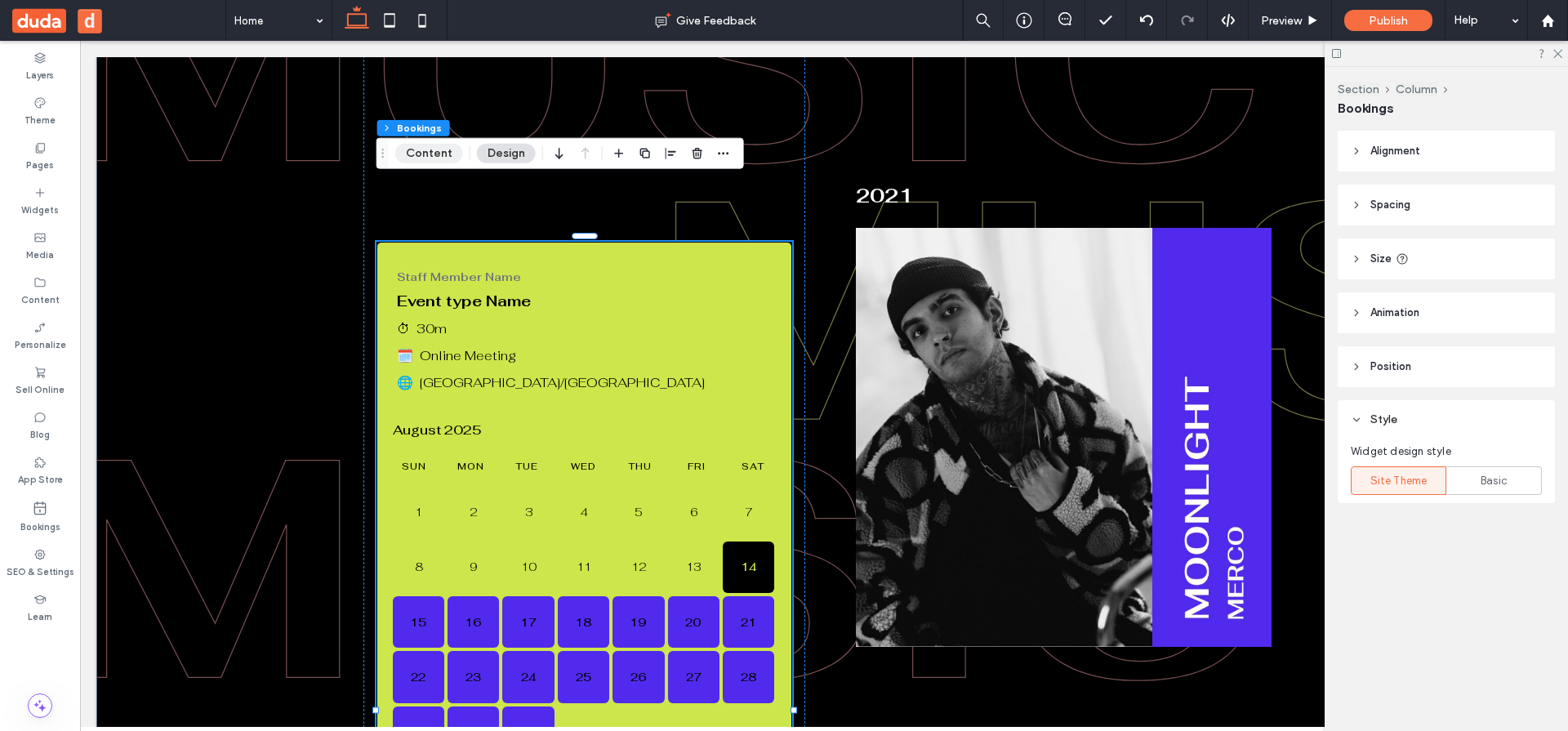
click at [428, 151] on button "Content" at bounding box center [429, 153] width 68 height 20
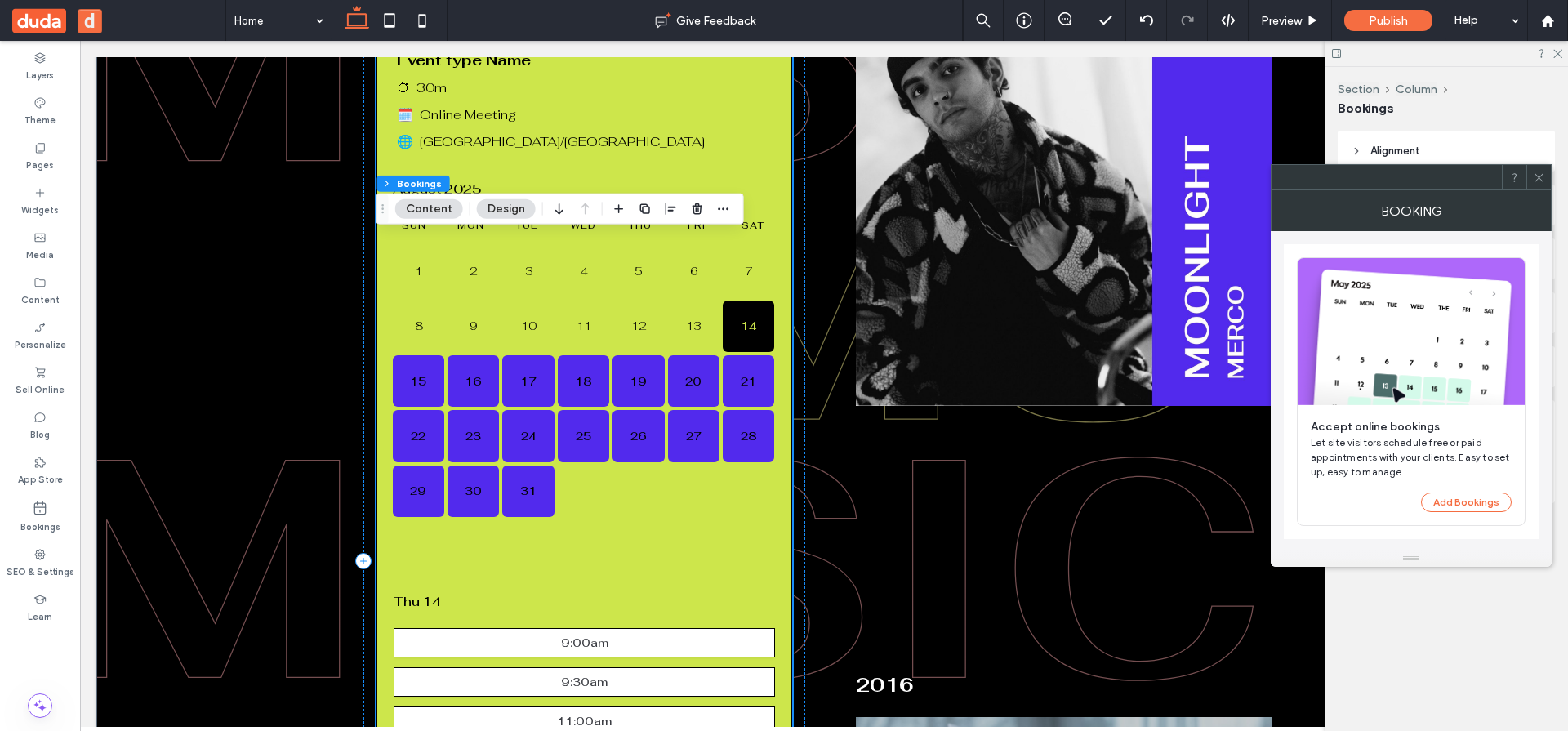
scroll to position [1799, 0]
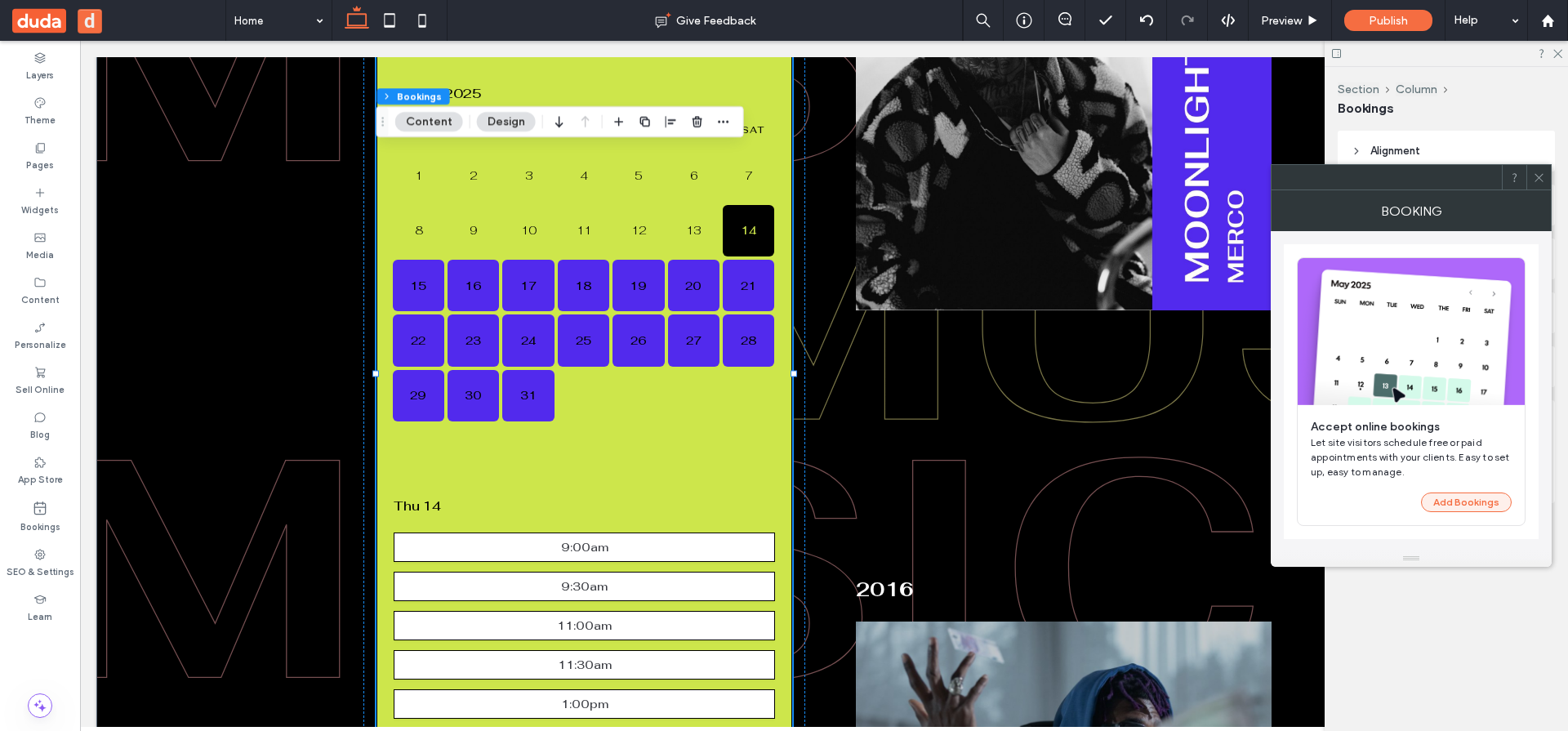
click at [1458, 497] on button "Add Bookings" at bounding box center [1467, 502] width 90 height 20
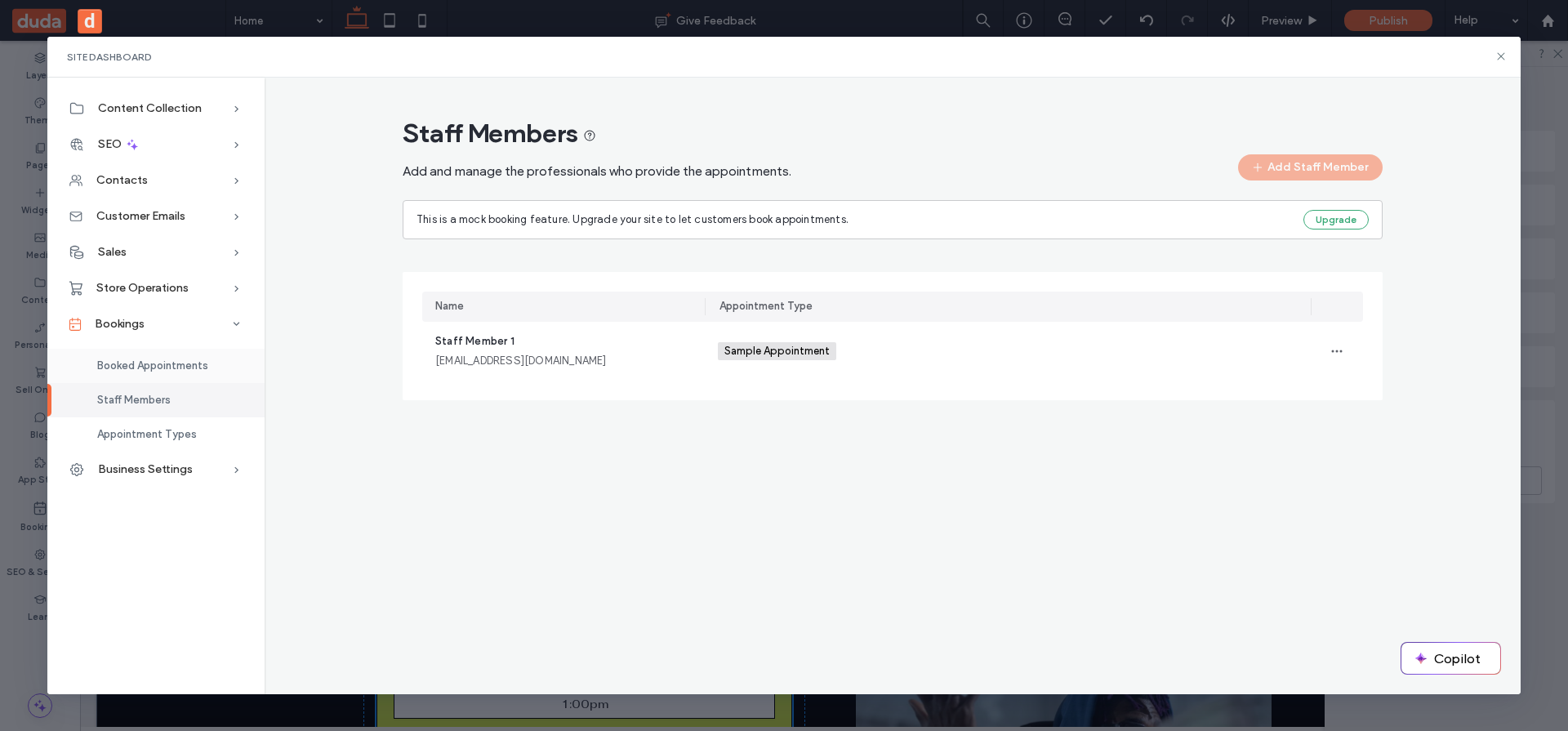
click at [172, 361] on span "Booked Appointments" at bounding box center [152, 365] width 111 height 12
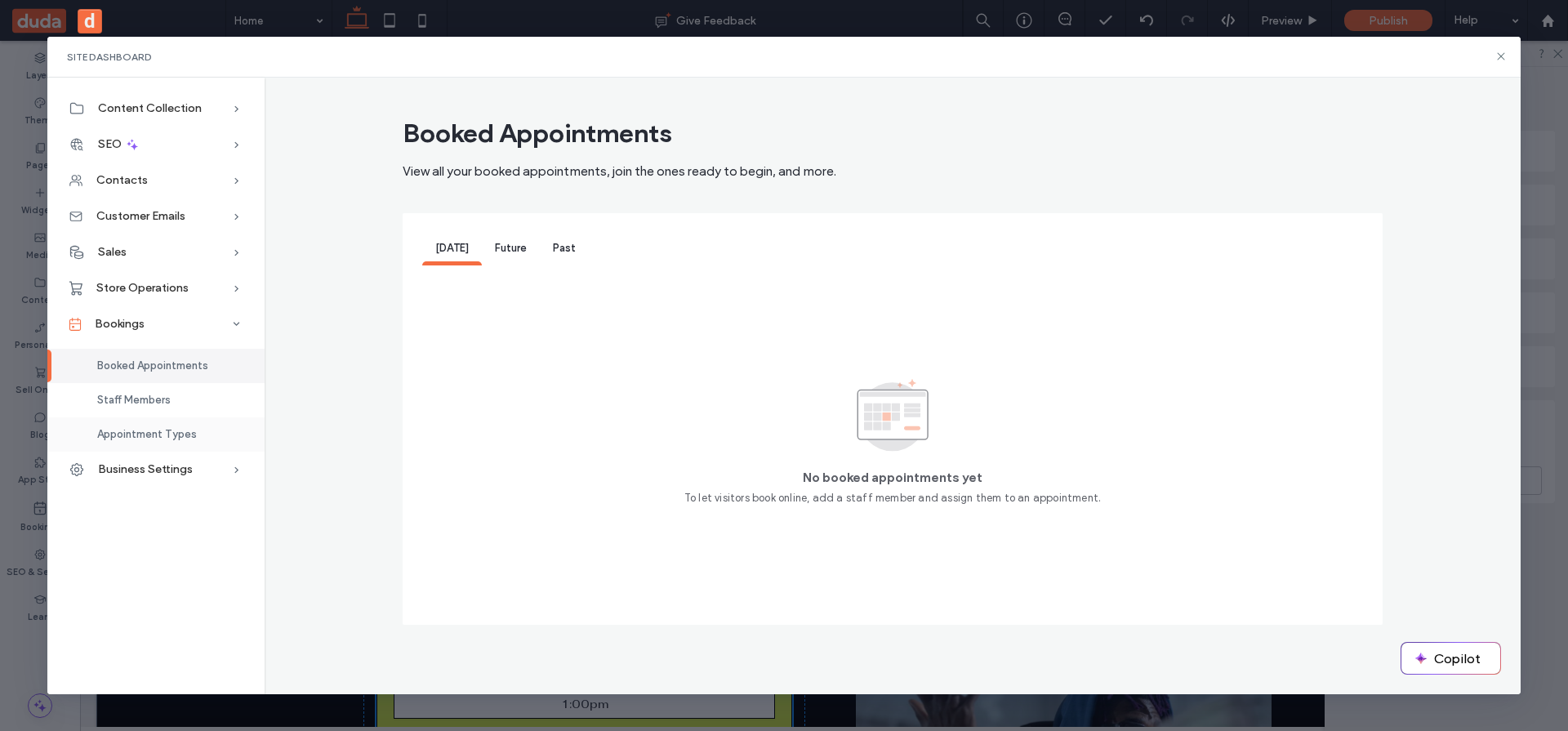
click at [164, 438] on span "Appointment Types" at bounding box center [147, 434] width 100 height 12
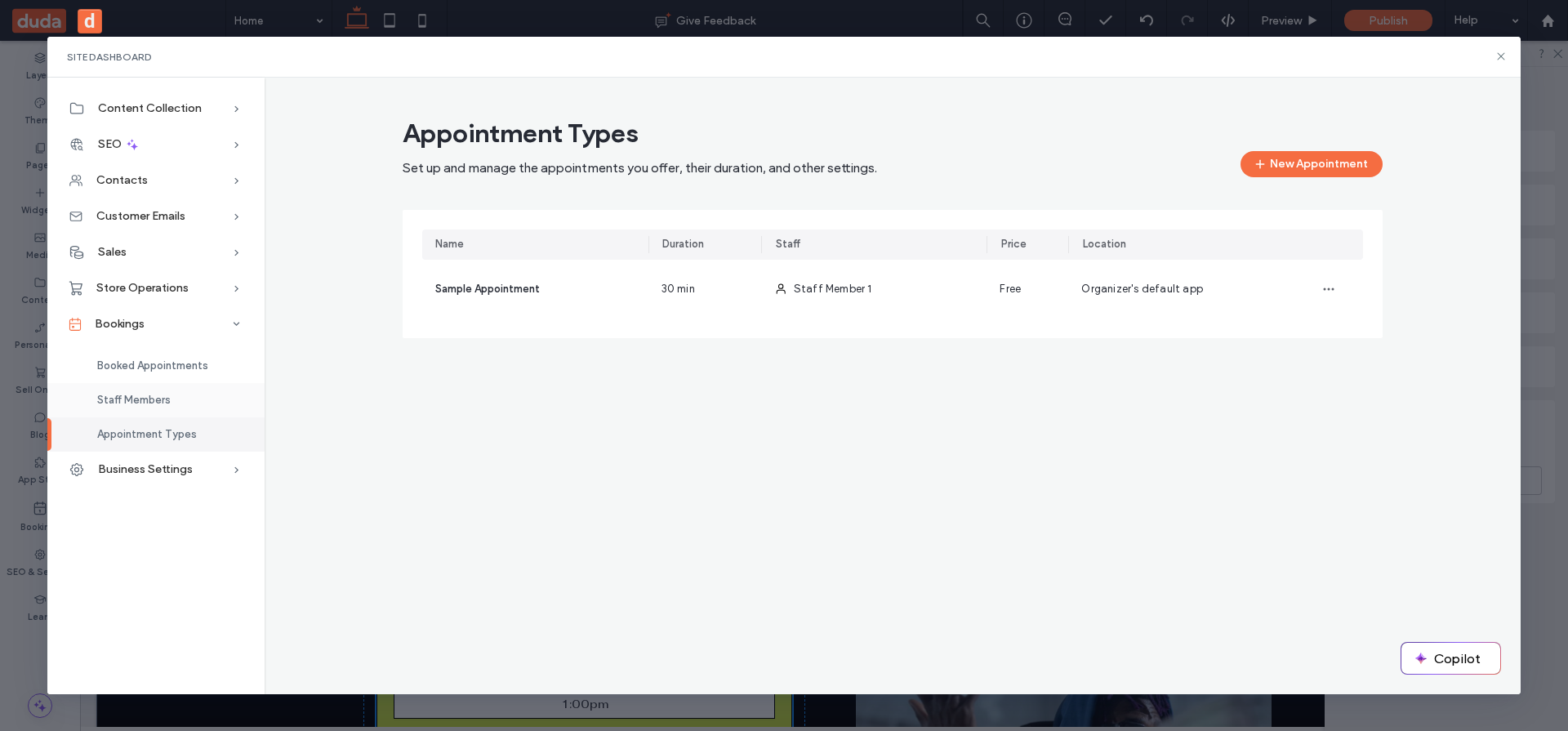
click at [154, 404] on span "Staff Members" at bounding box center [134, 399] width 74 height 12
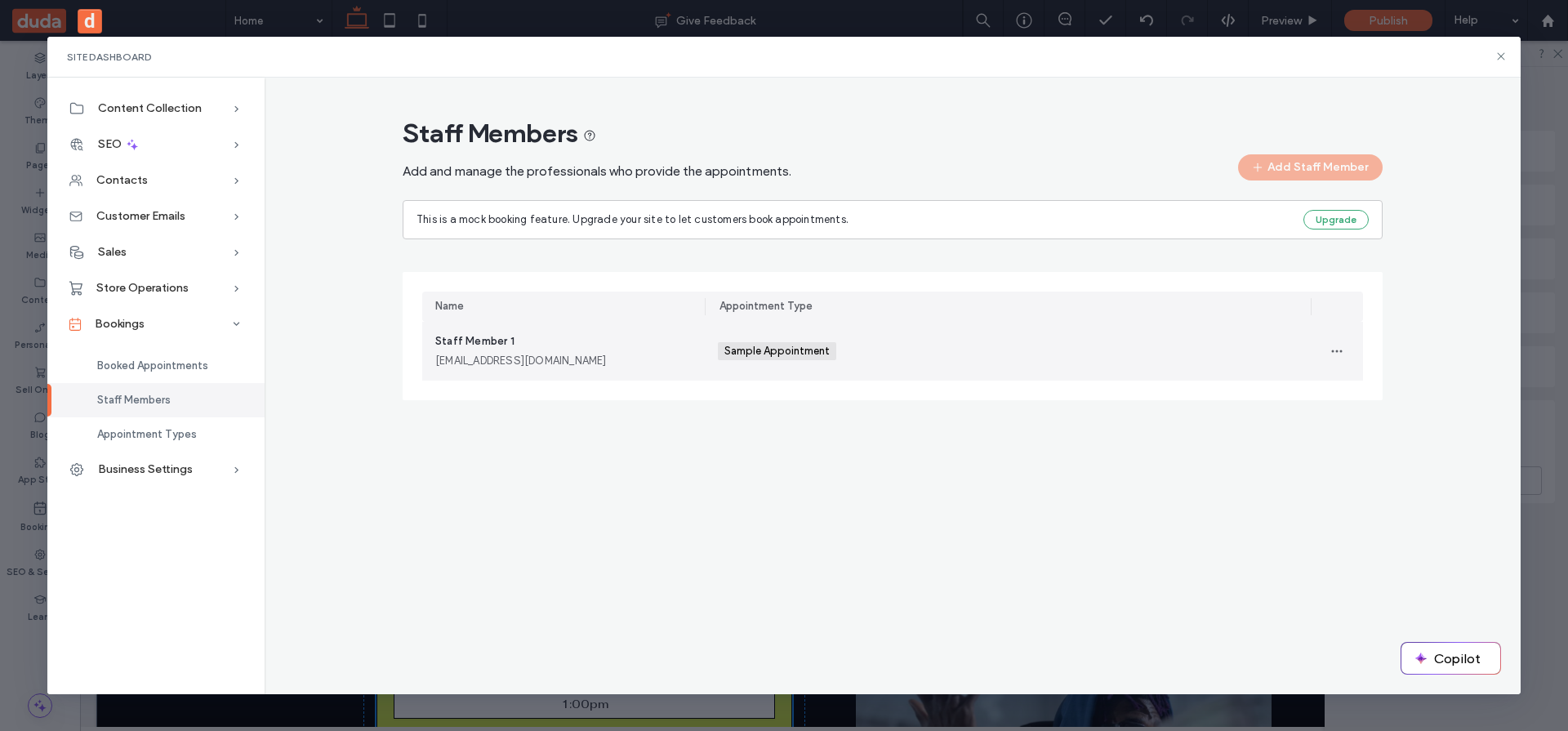
click at [586, 339] on div "Staff Member 1 staffmember1@example.com" at bounding box center [563, 350] width 256 height 36
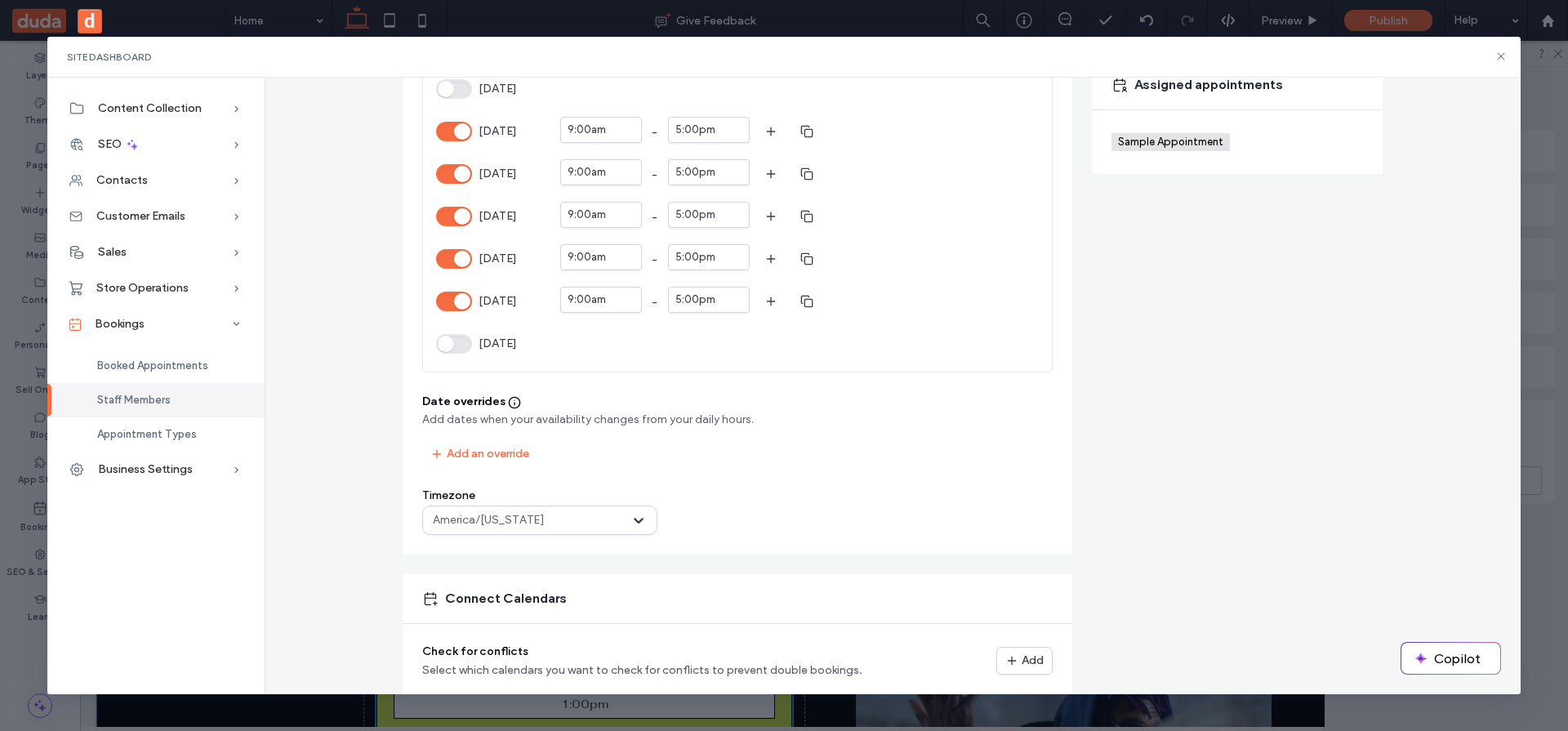
scroll to position [0, 0]
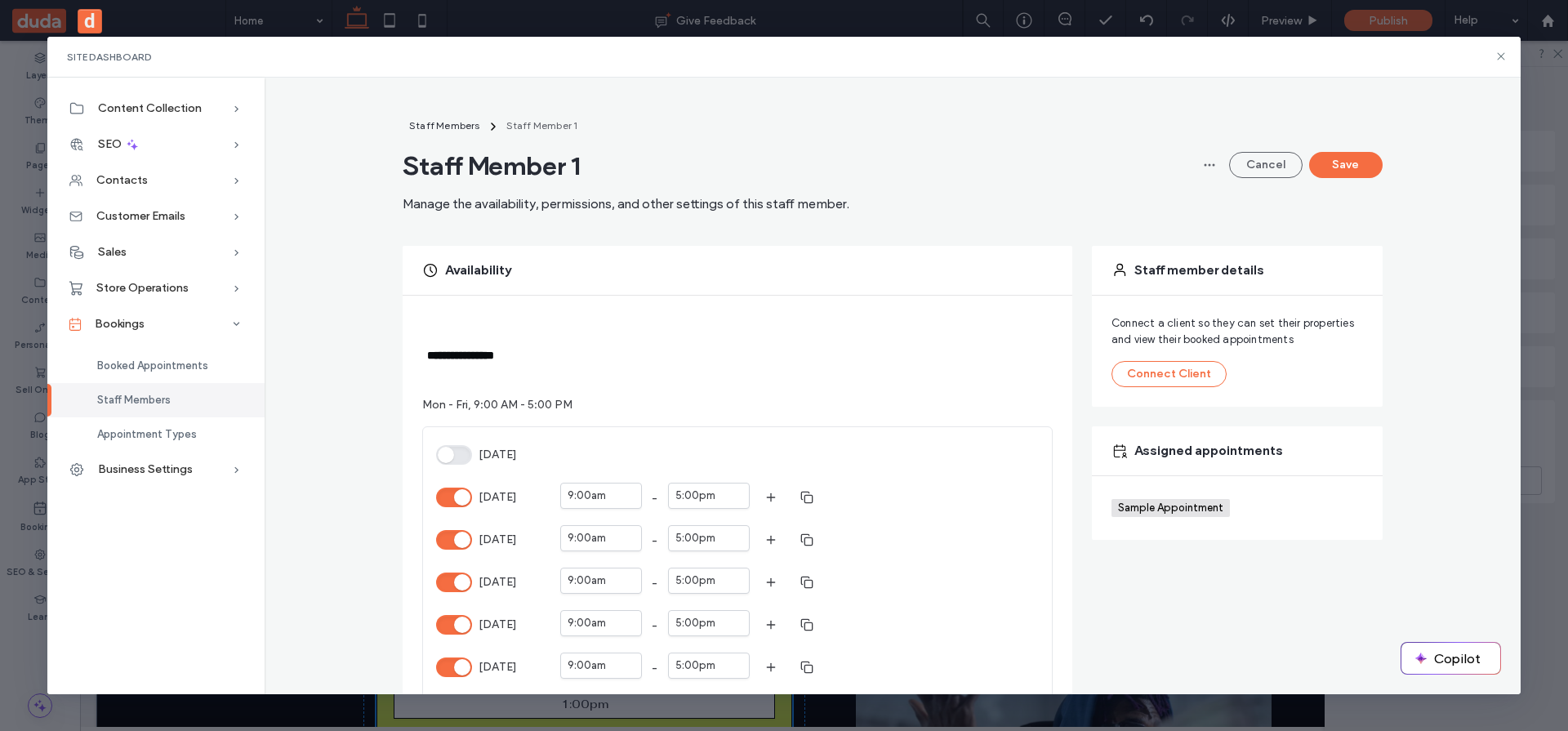
click at [499, 299] on div "**********" at bounding box center [737, 607] width 670 height 624
click at [460, 323] on div "**********" at bounding box center [497, 355] width 150 height 80
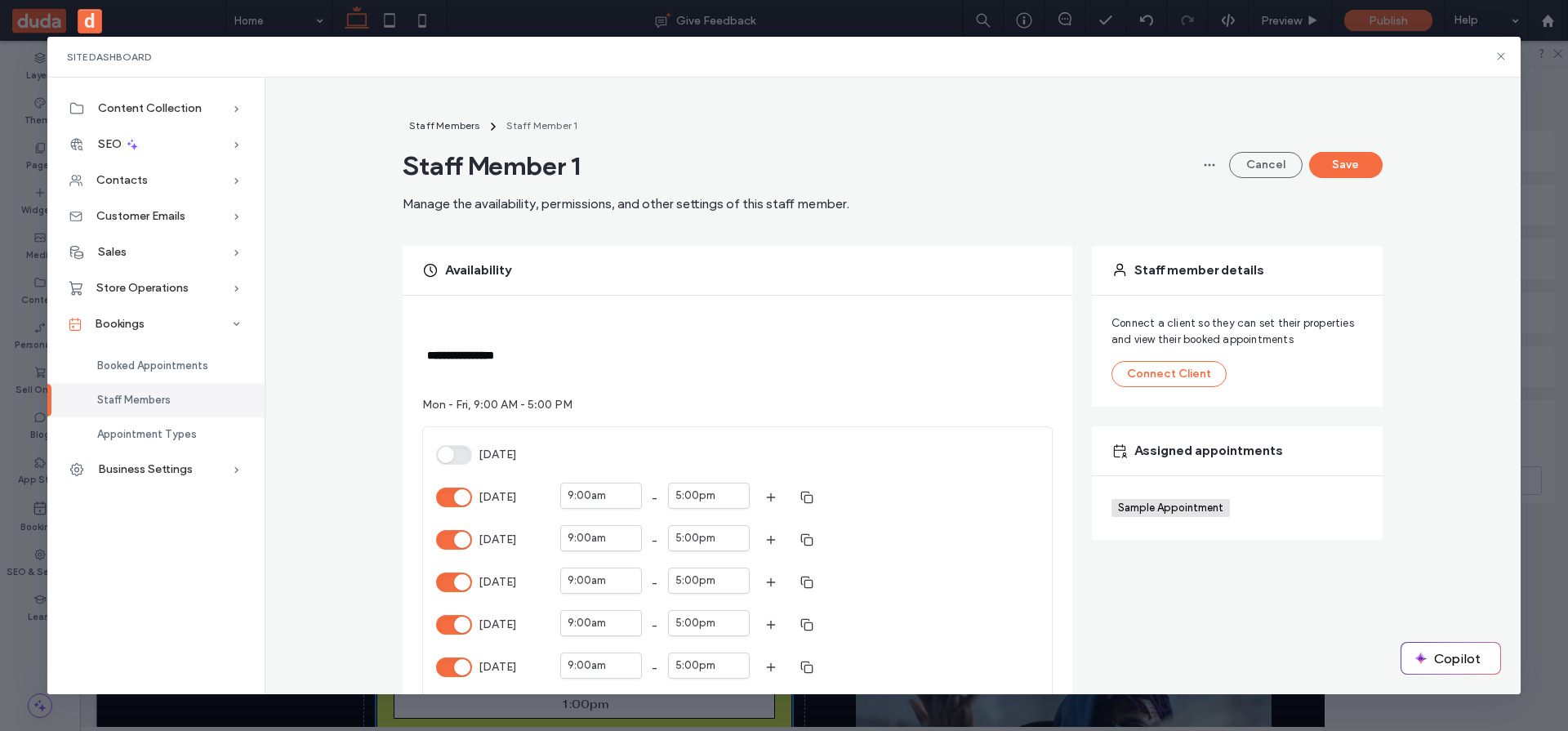
click at [472, 321] on div "**********" at bounding box center [497, 355] width 150 height 80
click at [349, 341] on div "**********" at bounding box center [893, 738] width 1231 height 1242
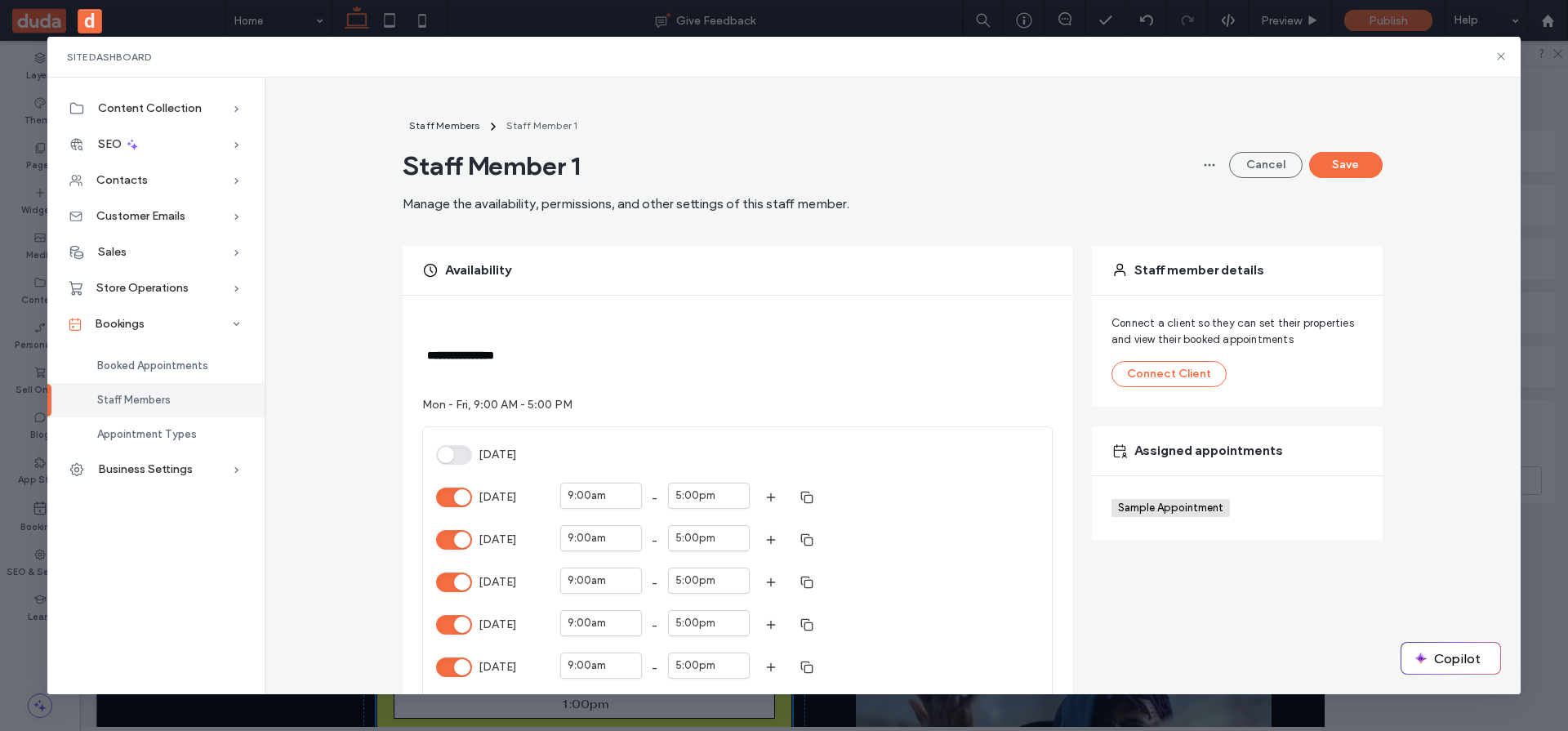
scroll to position [126, 0]
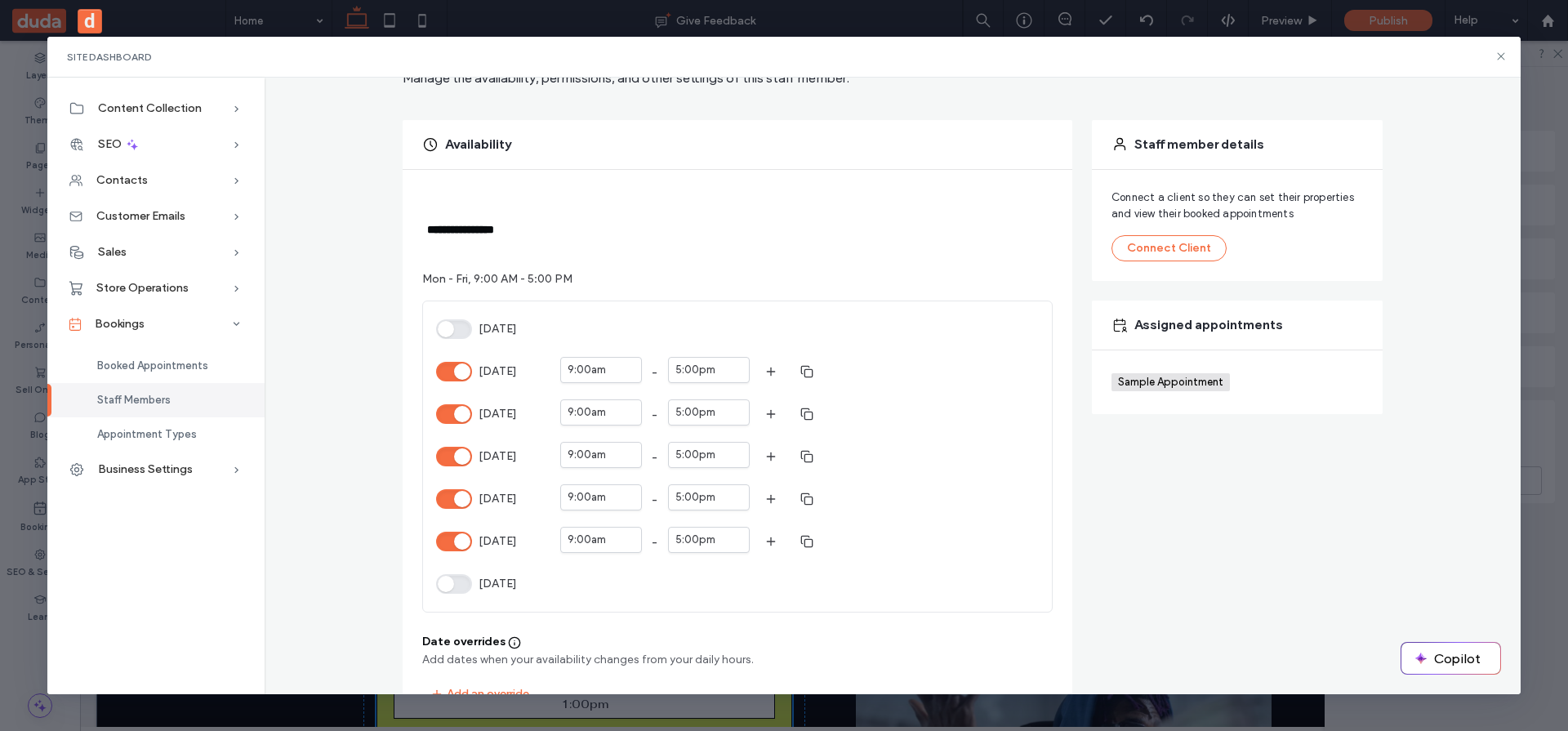
click at [544, 248] on div "**********" at bounding box center [497, 230] width 150 height 80
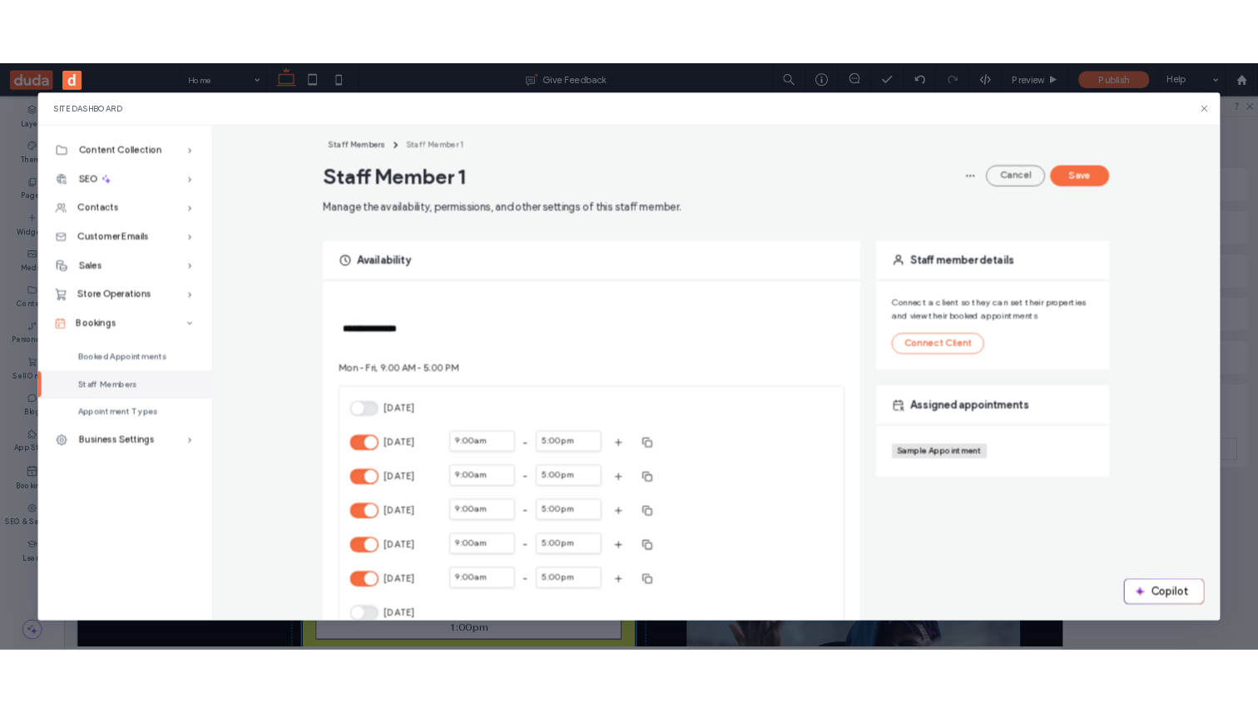
scroll to position [0, 0]
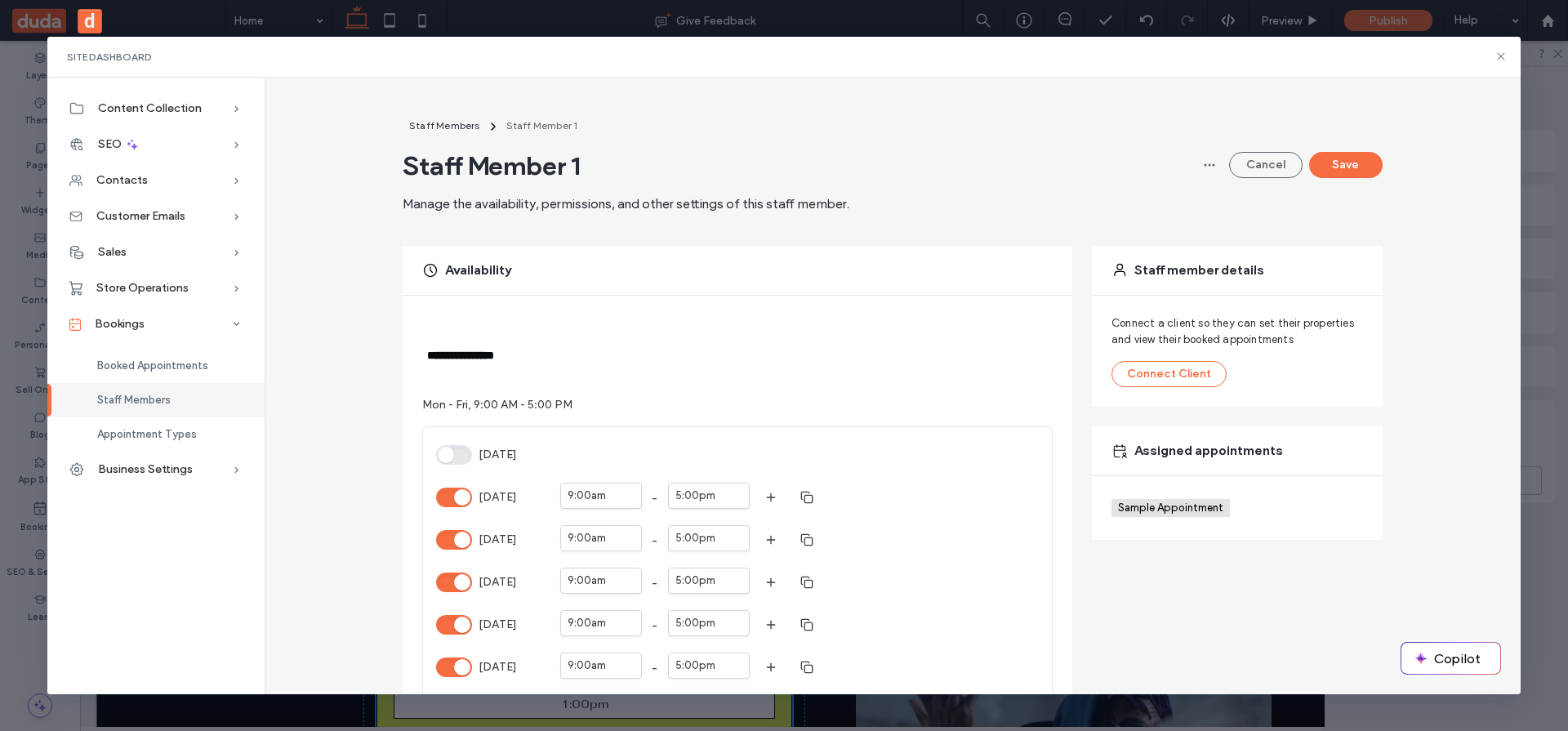
click at [458, 299] on div "**********" at bounding box center [737, 607] width 670 height 624
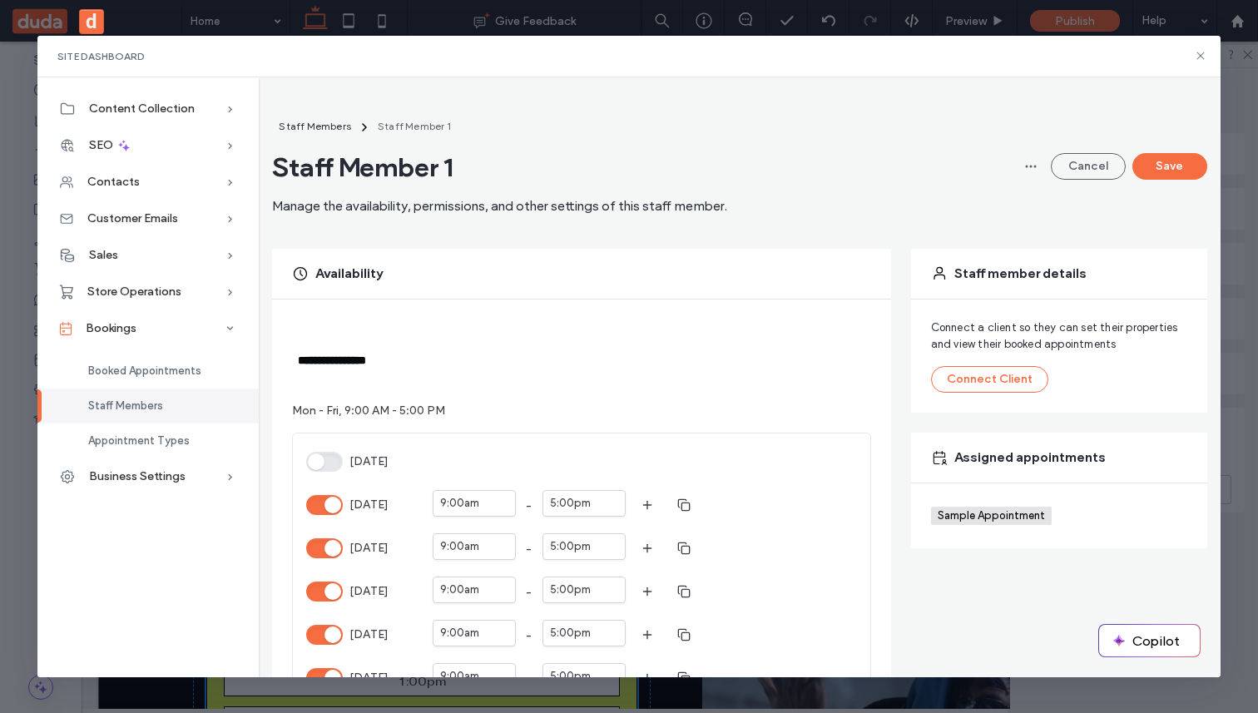
click at [365, 343] on div "**********" at bounding box center [368, 360] width 153 height 82
click at [450, 362] on div "**********" at bounding box center [581, 369] width 578 height 100
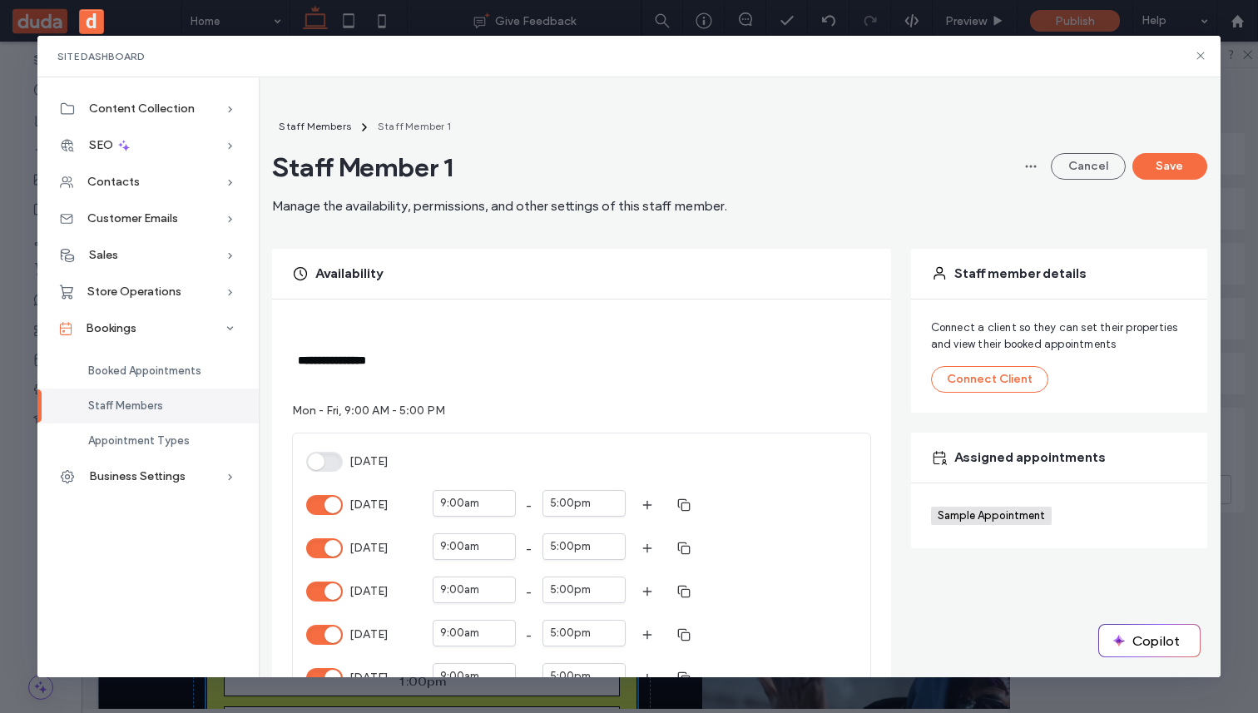
click at [450, 362] on div "**********" at bounding box center [581, 369] width 578 height 100
click at [371, 341] on div "**********" at bounding box center [368, 360] width 153 height 82
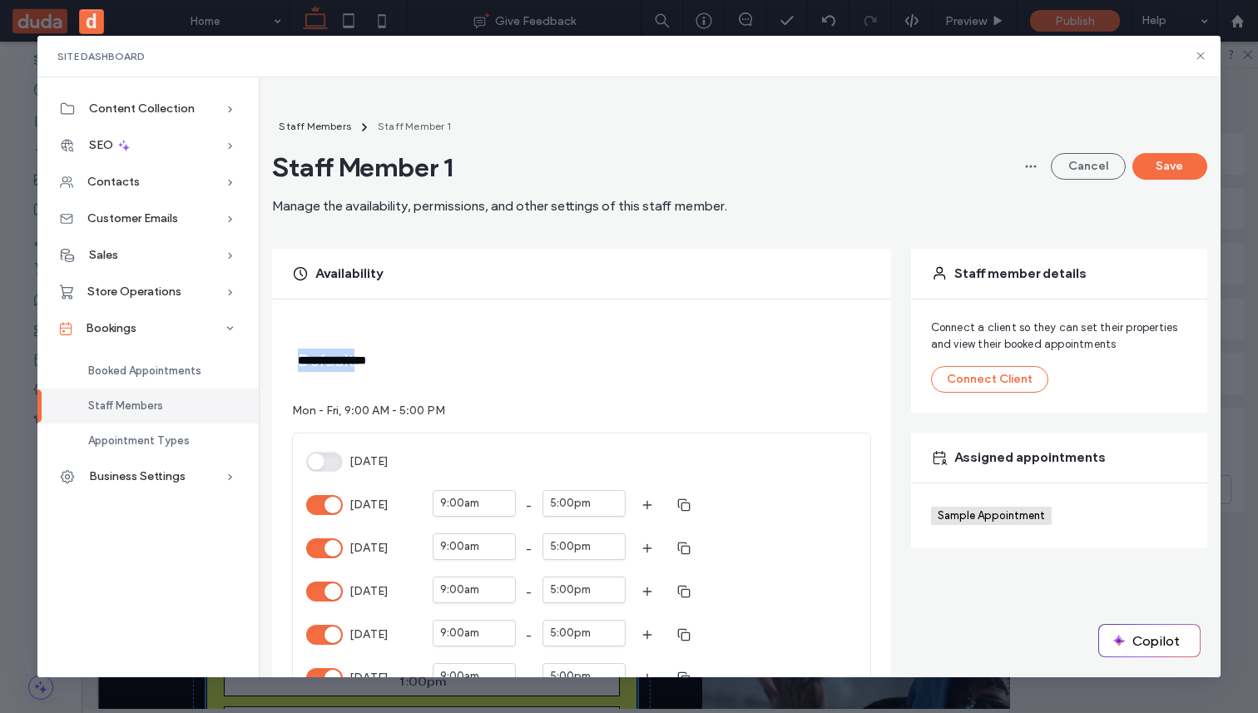
click at [371, 341] on div "**********" at bounding box center [368, 360] width 153 height 82
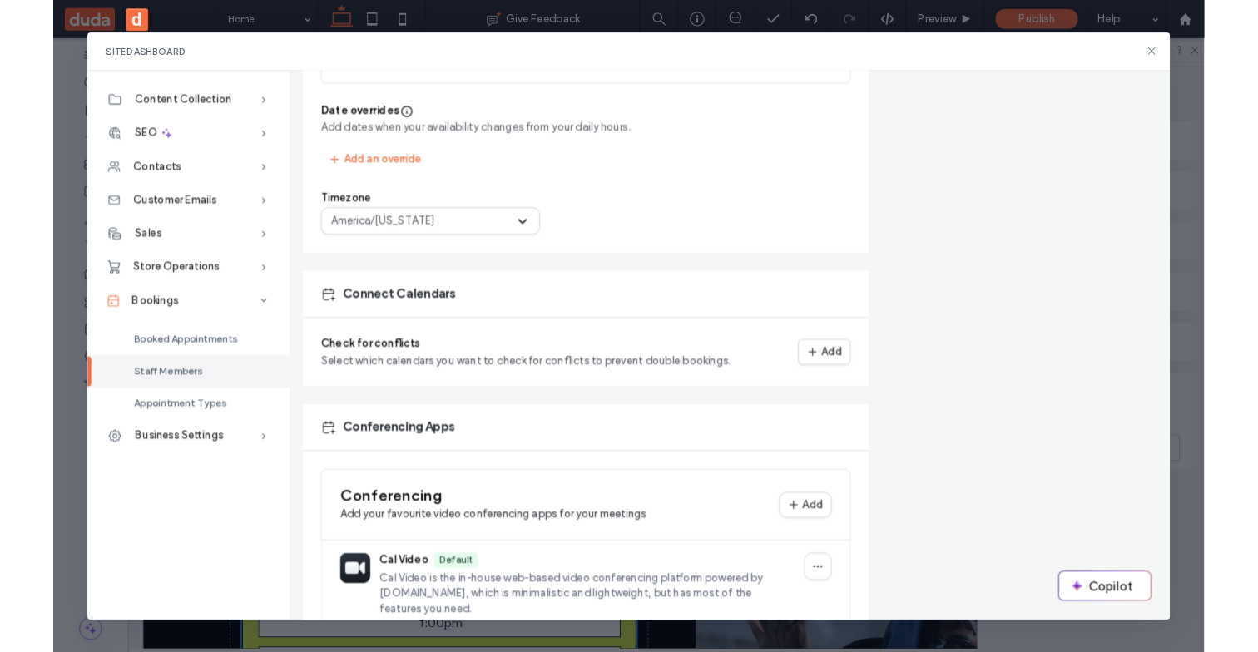
scroll to position [720, 0]
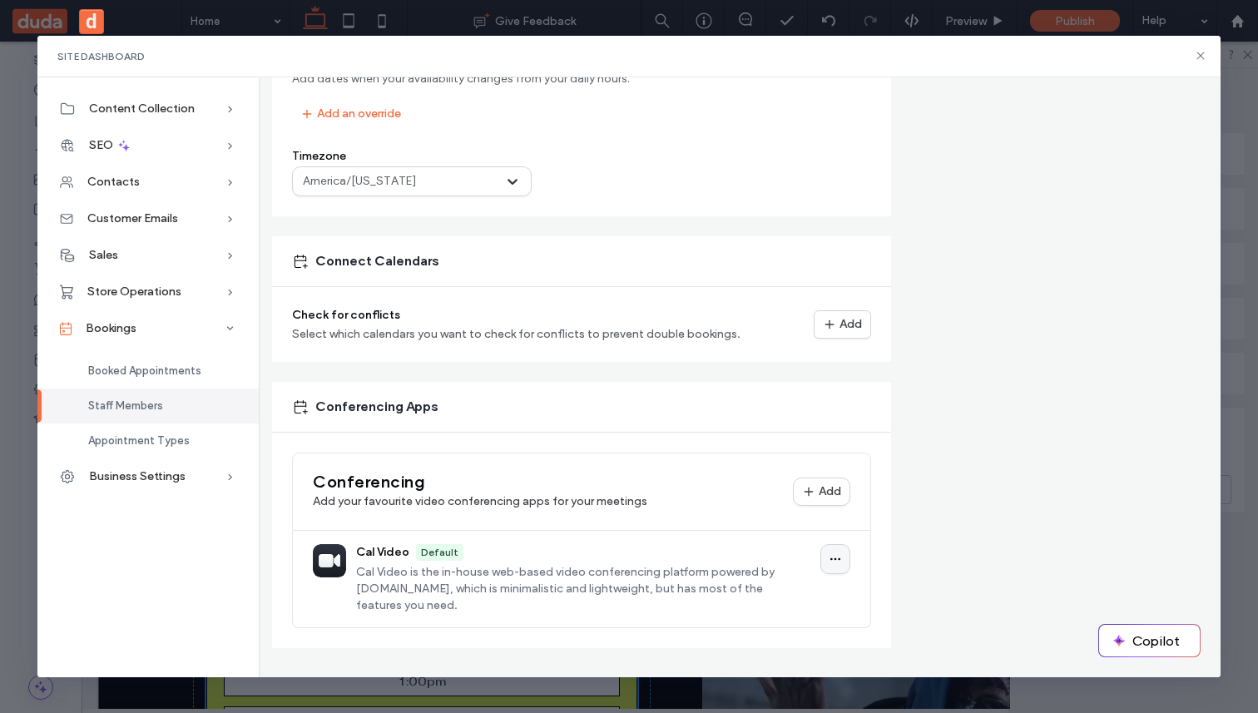
click at [831, 551] on button "button" at bounding box center [835, 559] width 30 height 30
click at [669, 502] on div "Conferencing Add your favourite video conferencing apps for your meetings" at bounding box center [549, 491] width 473 height 37
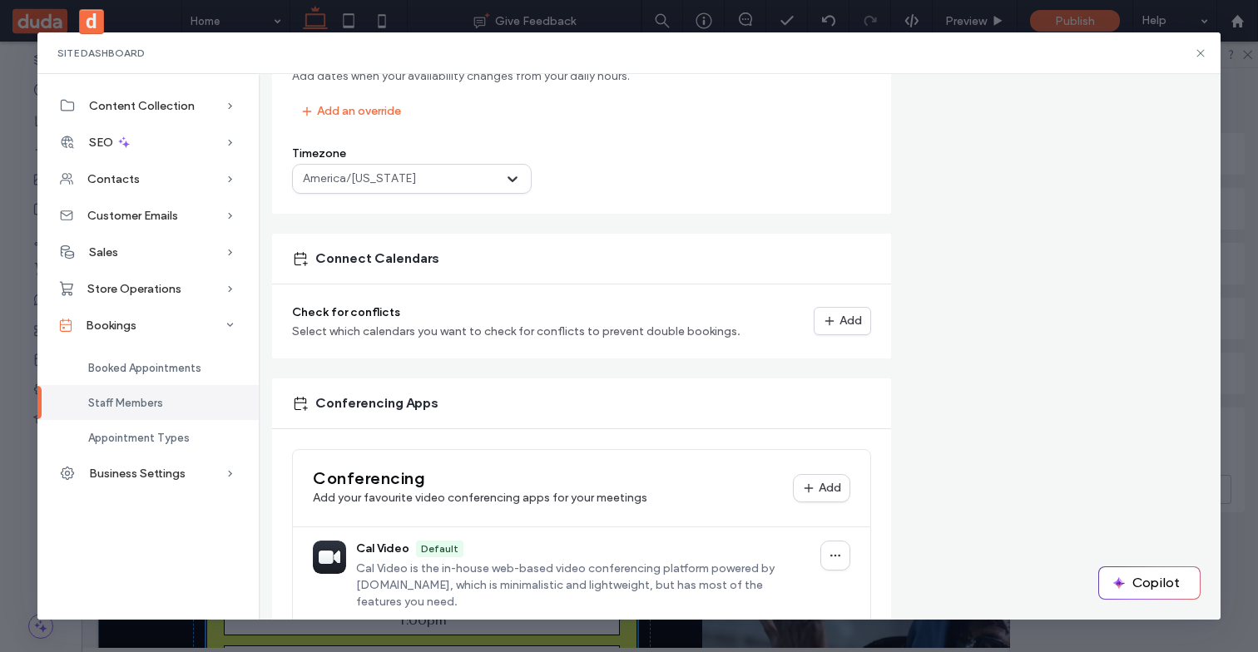
scroll to position [775, 0]
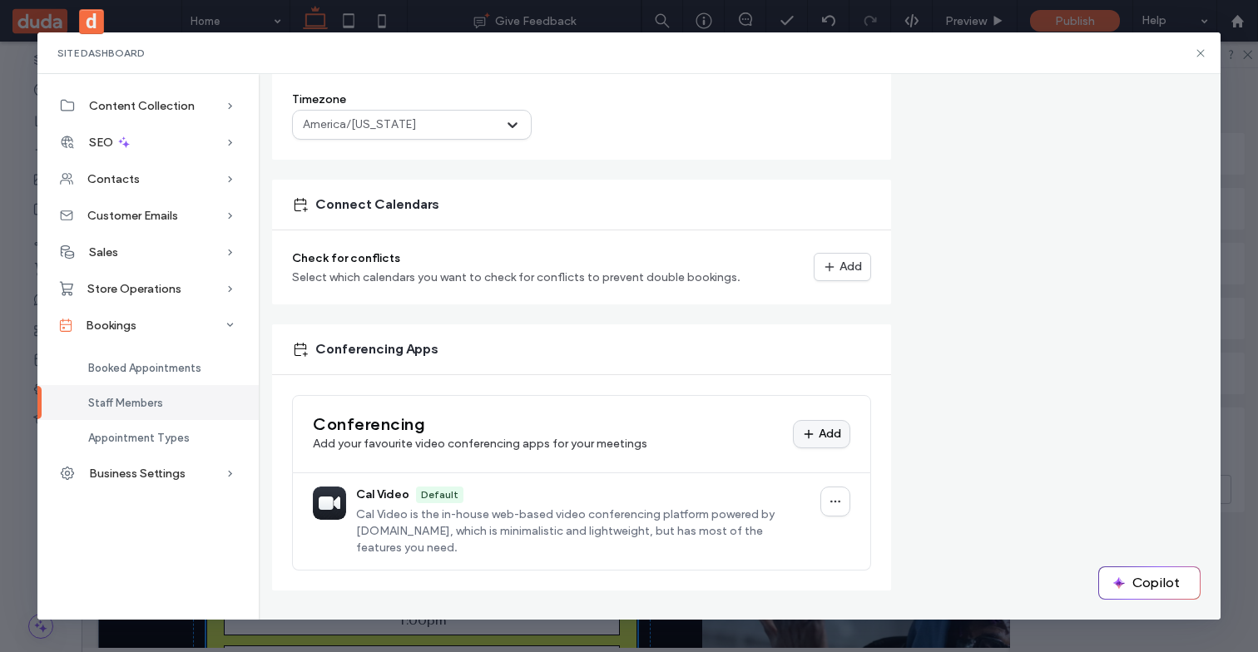
click at [0, 0] on div "Add" at bounding box center [0, 0] width 0 height 0
click at [758, 468] on button "Google Meet" at bounding box center [758, 466] width 175 height 25
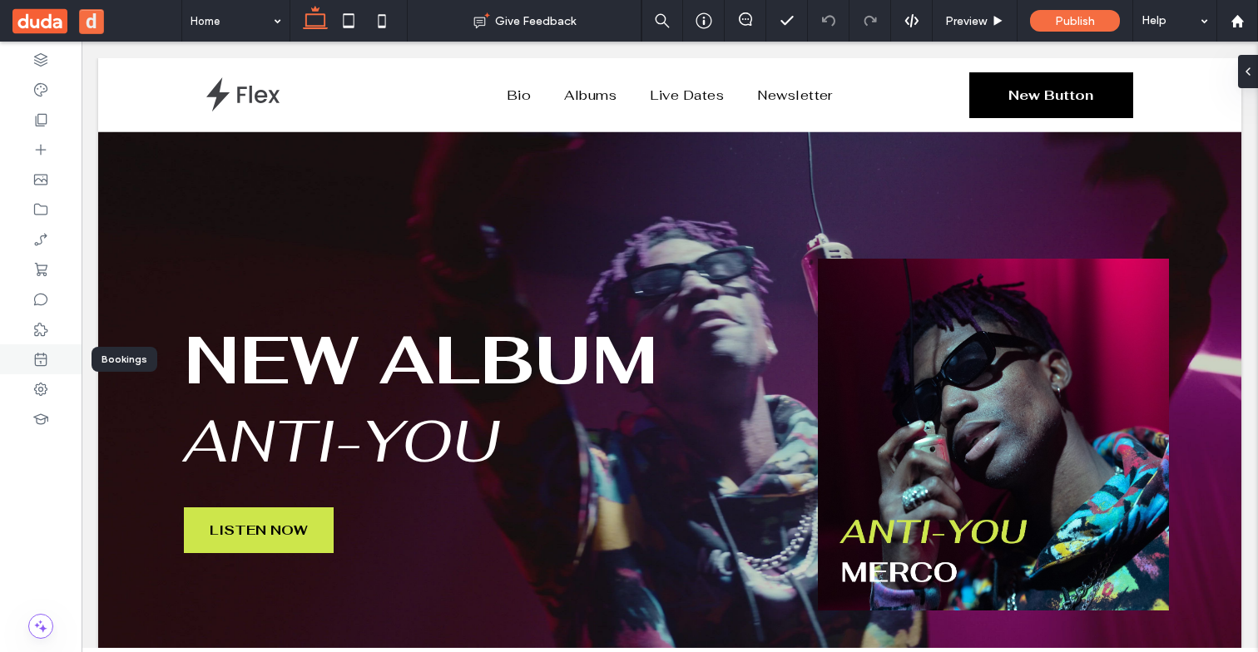
click at [42, 353] on icon at bounding box center [40, 359] width 17 height 17
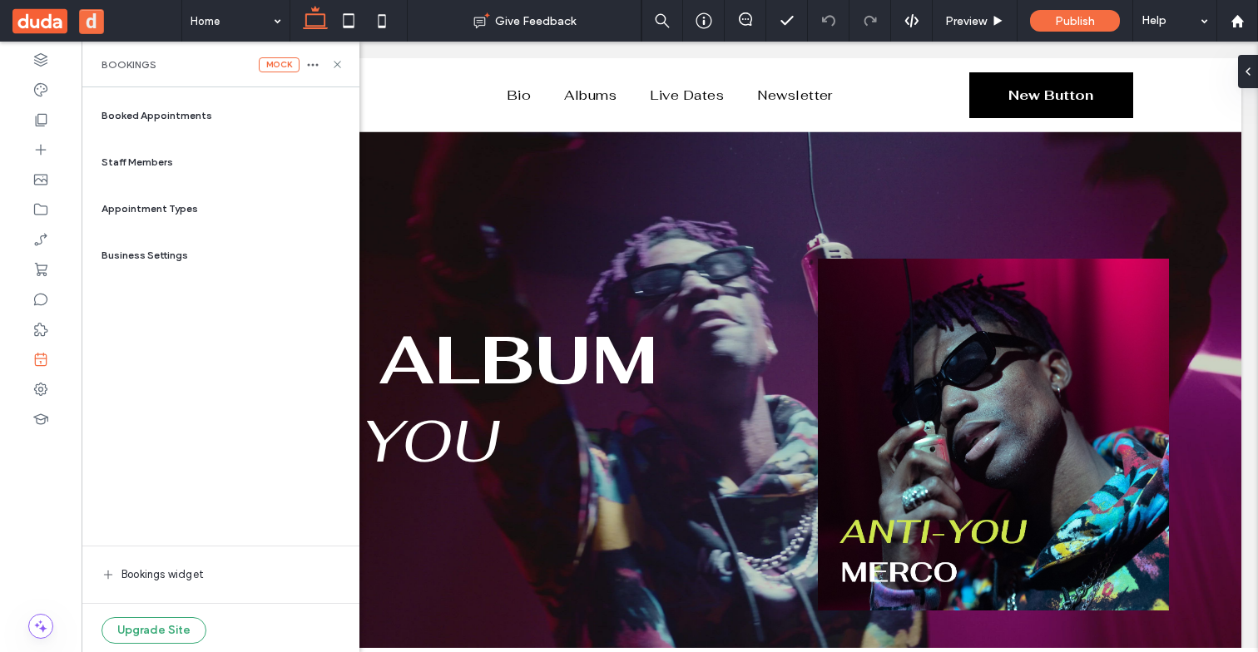
click at [191, 201] on span "Appointment Types" at bounding box center [150, 208] width 97 height 15
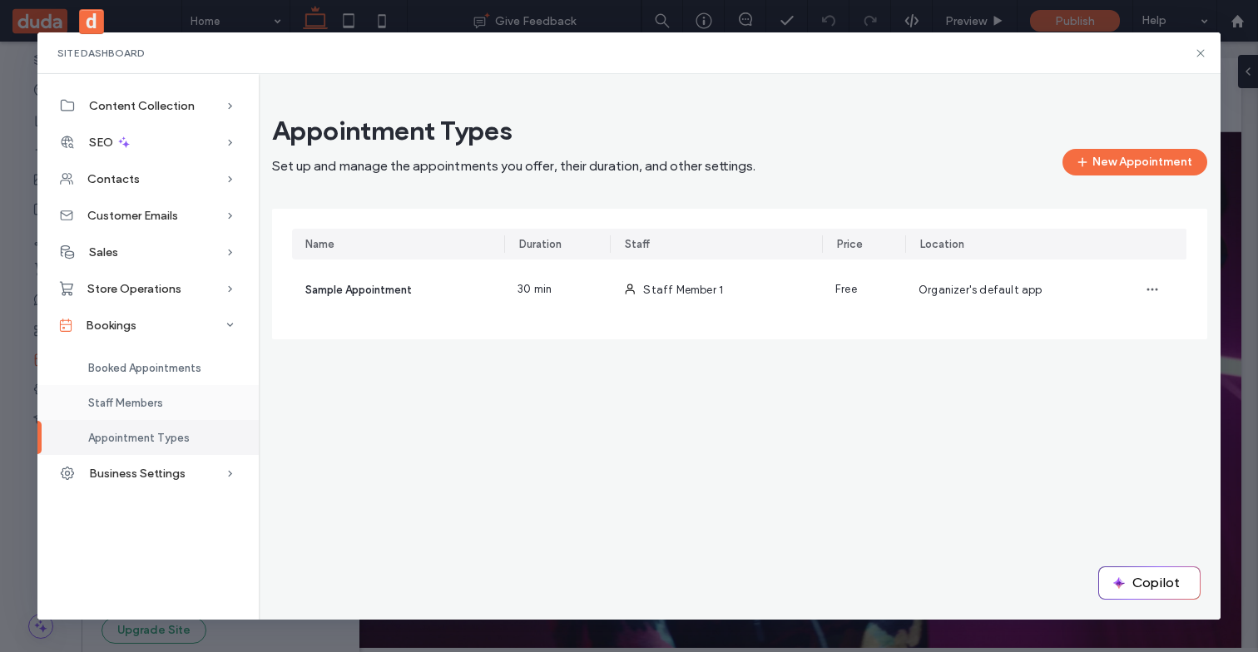
click at [154, 408] on span "Staff Members" at bounding box center [125, 403] width 75 height 12
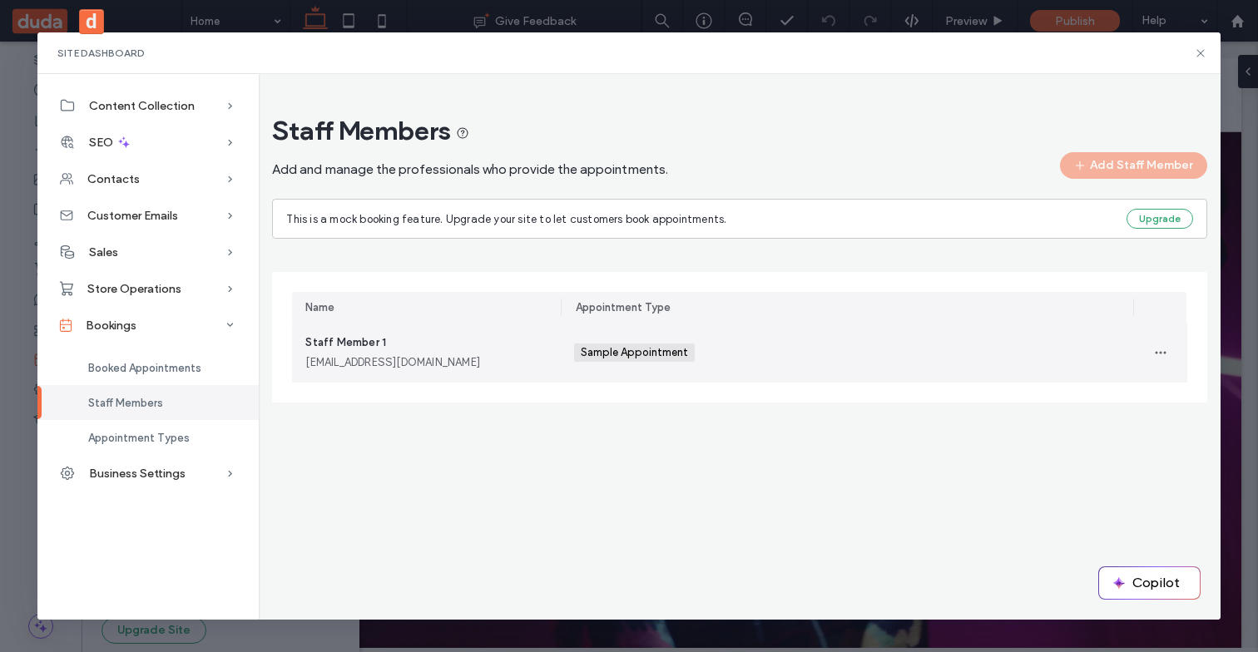
click at [448, 354] on div "staffmember1@example.com" at bounding box center [426, 362] width 242 height 17
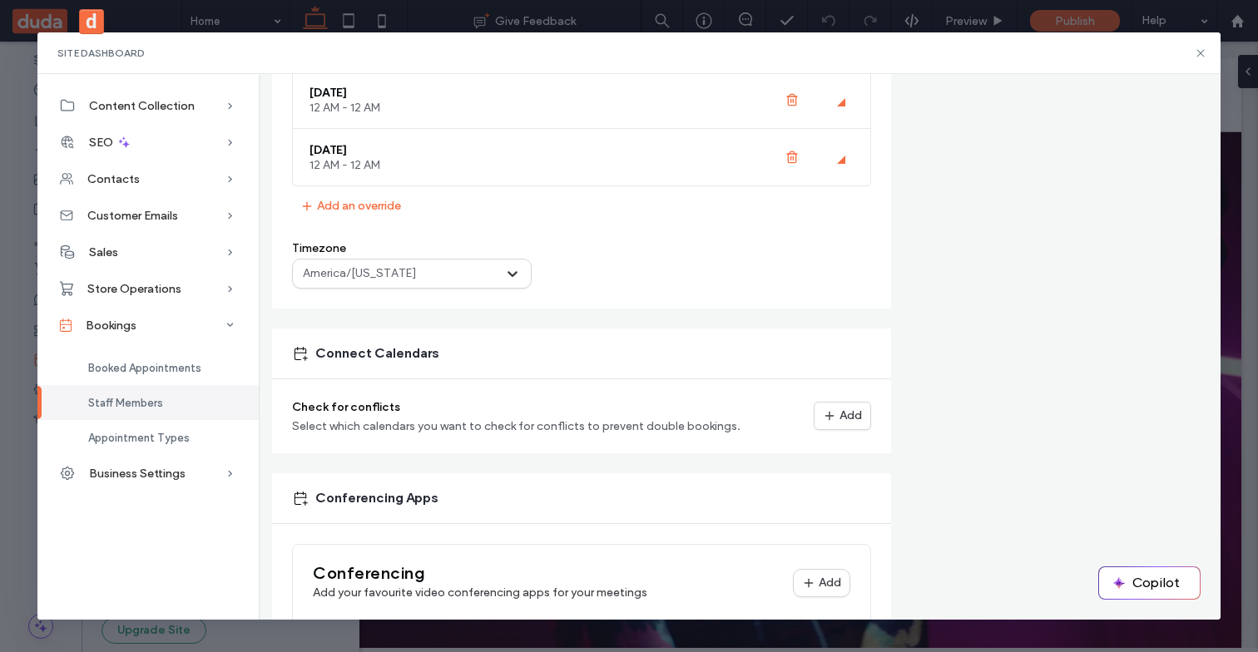
scroll to position [897, 0]
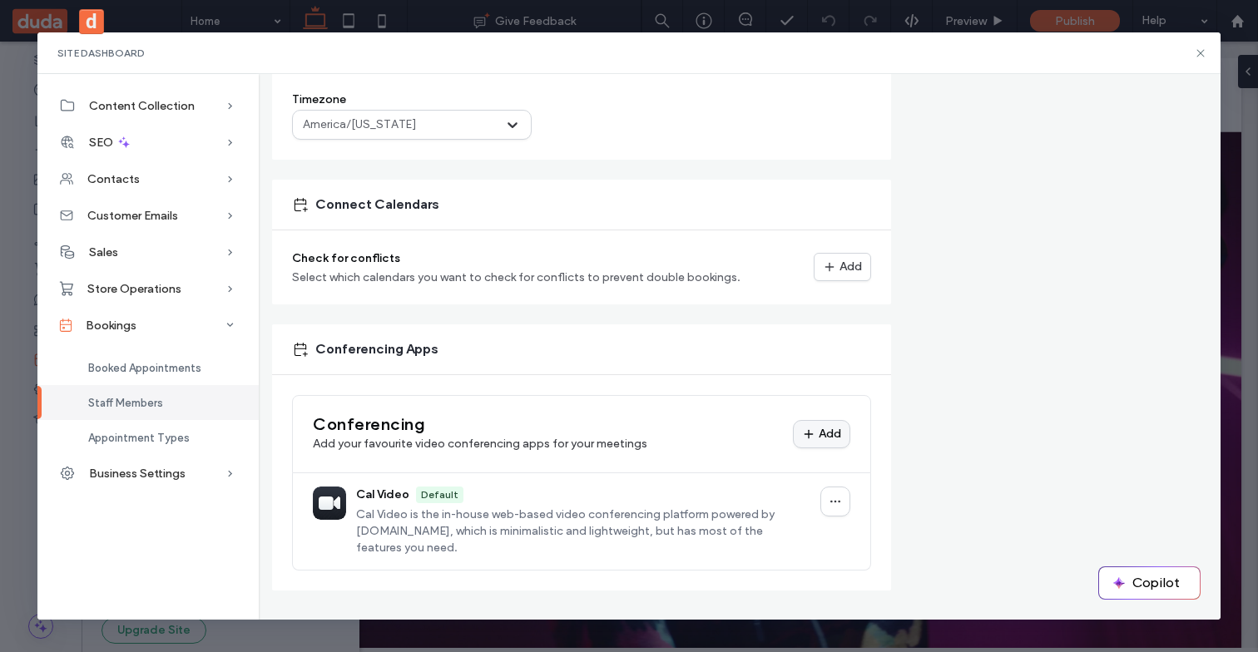
click at [0, 0] on div "Add" at bounding box center [0, 0] width 0 height 0
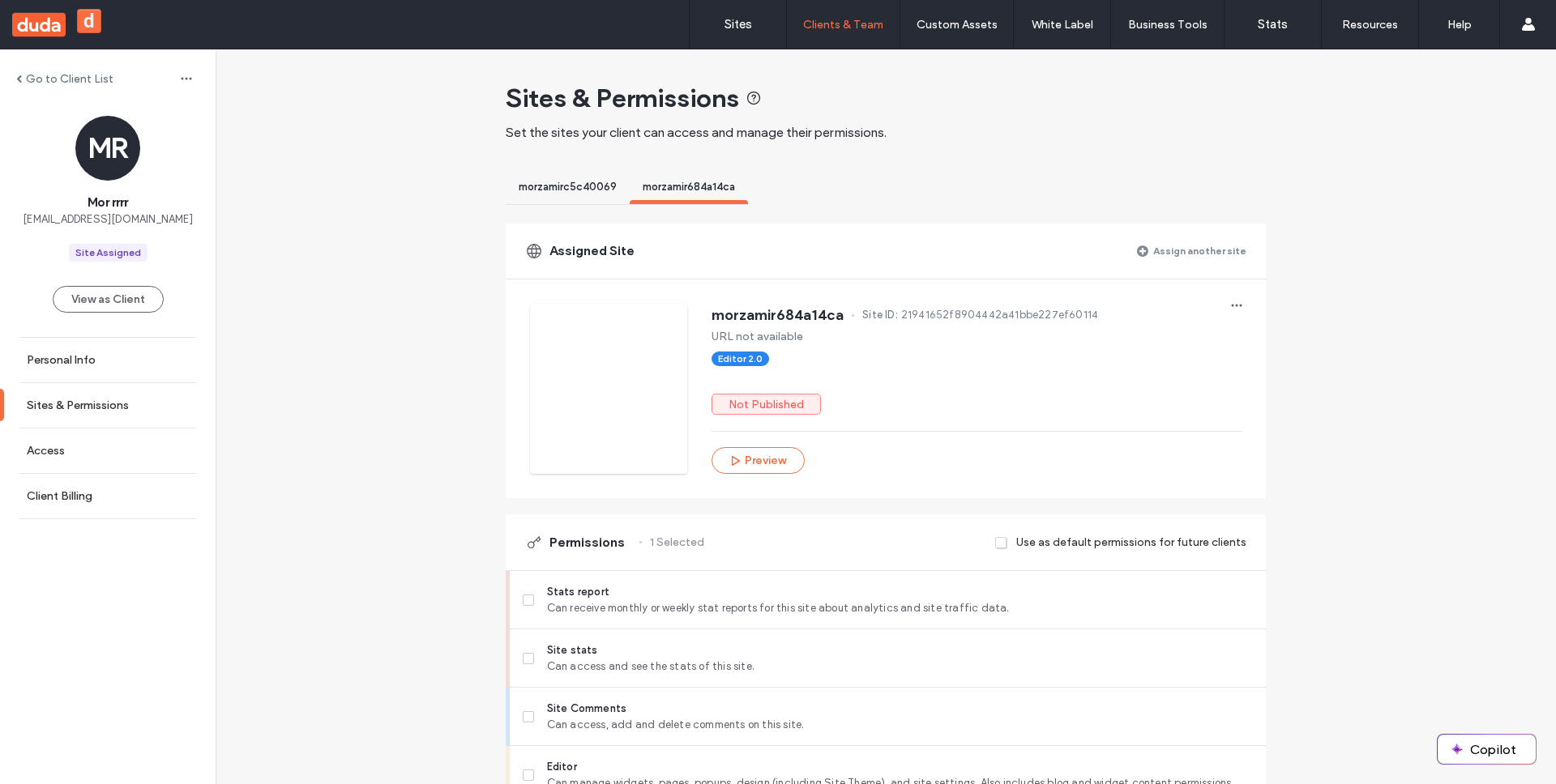
scroll to position [1255, 0]
